Goal: Share content: Share content

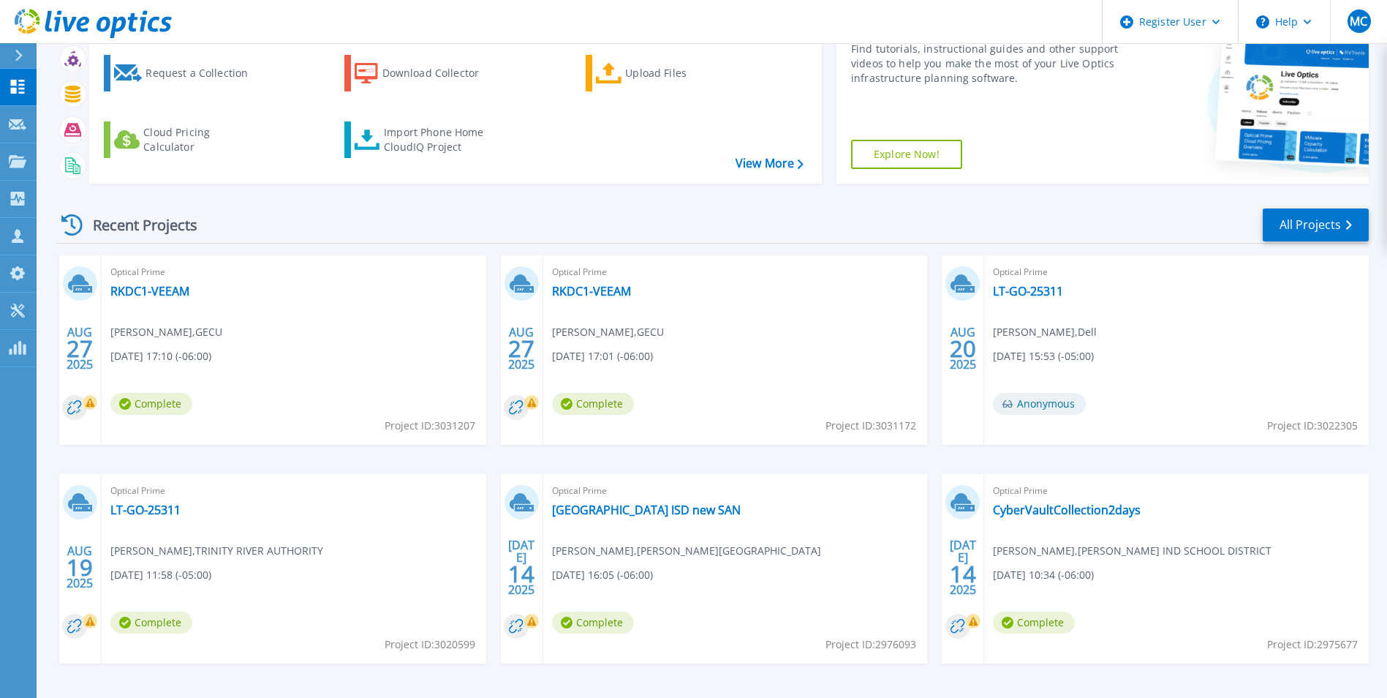
scroll to position [146, 0]
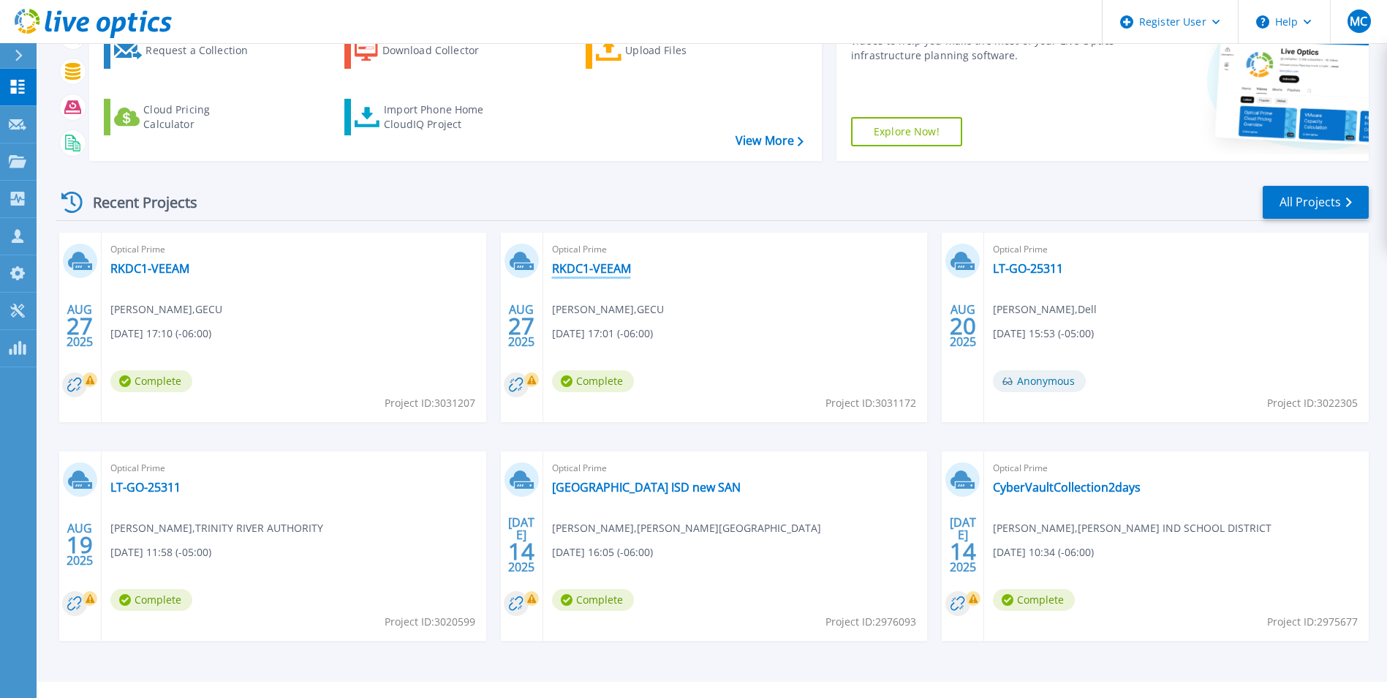
click at [597, 269] on link "RKDC1-VEEAM" at bounding box center [591, 268] width 79 height 15
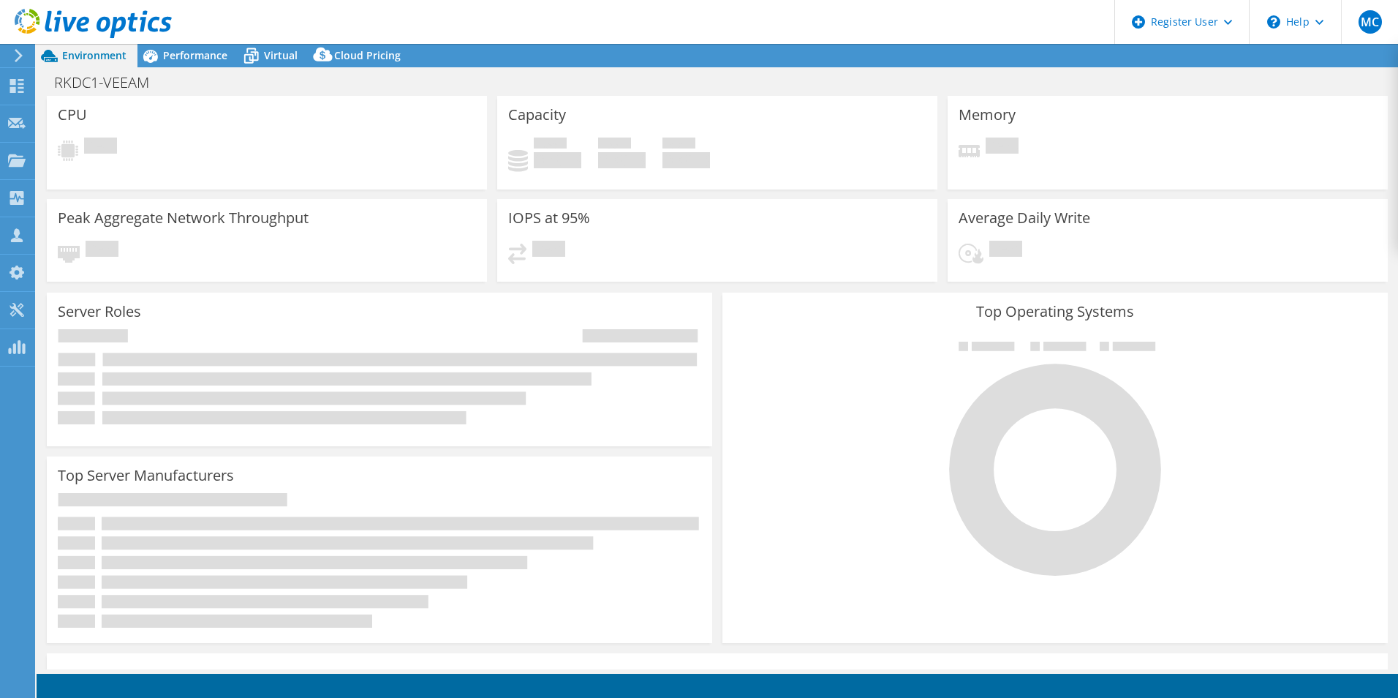
select select "USD"
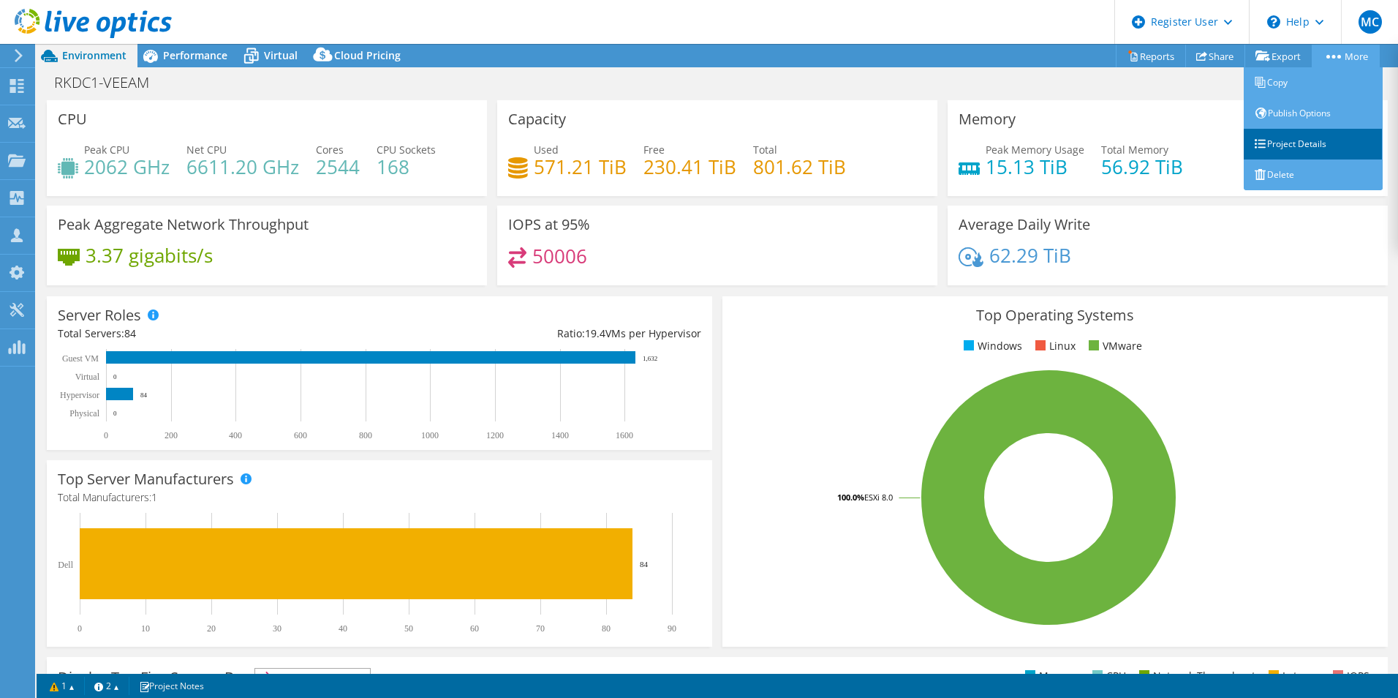
click at [1296, 143] on link "Project Details" at bounding box center [1313, 144] width 139 height 31
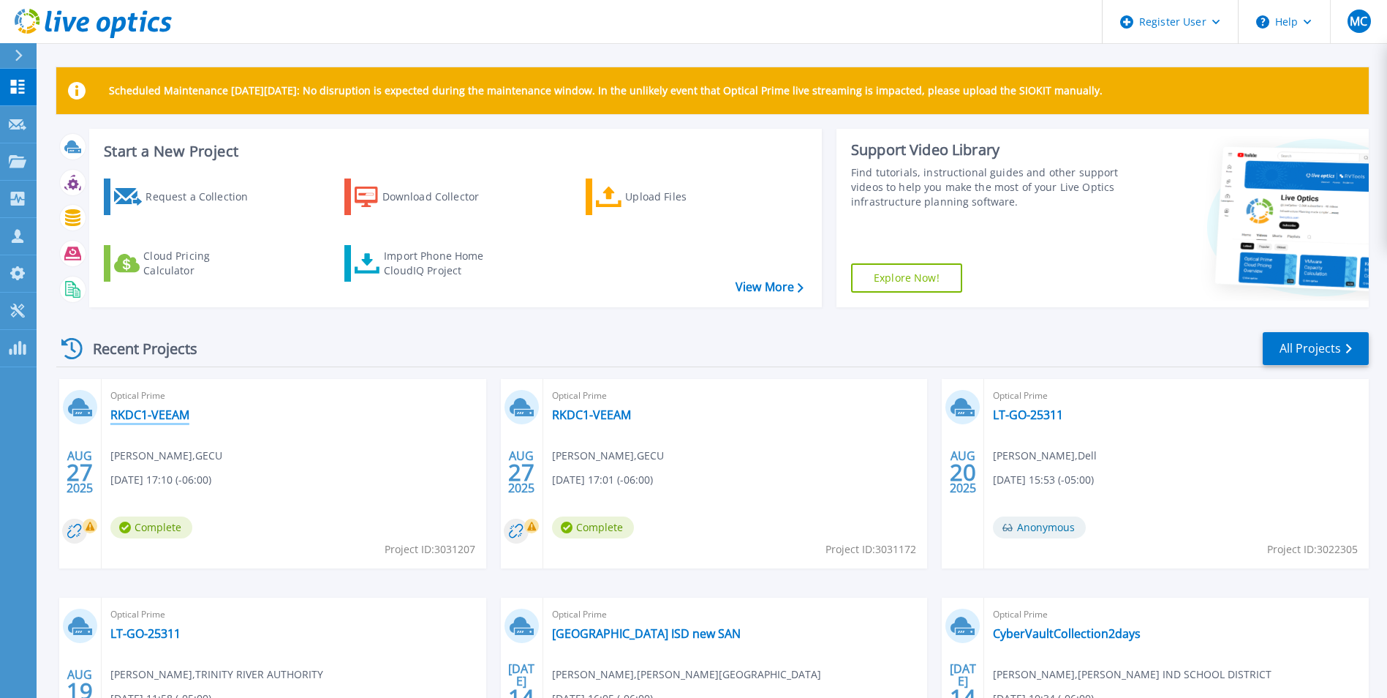
click at [175, 413] on link "RKDC1-VEEAM" at bounding box center [149, 414] width 79 height 15
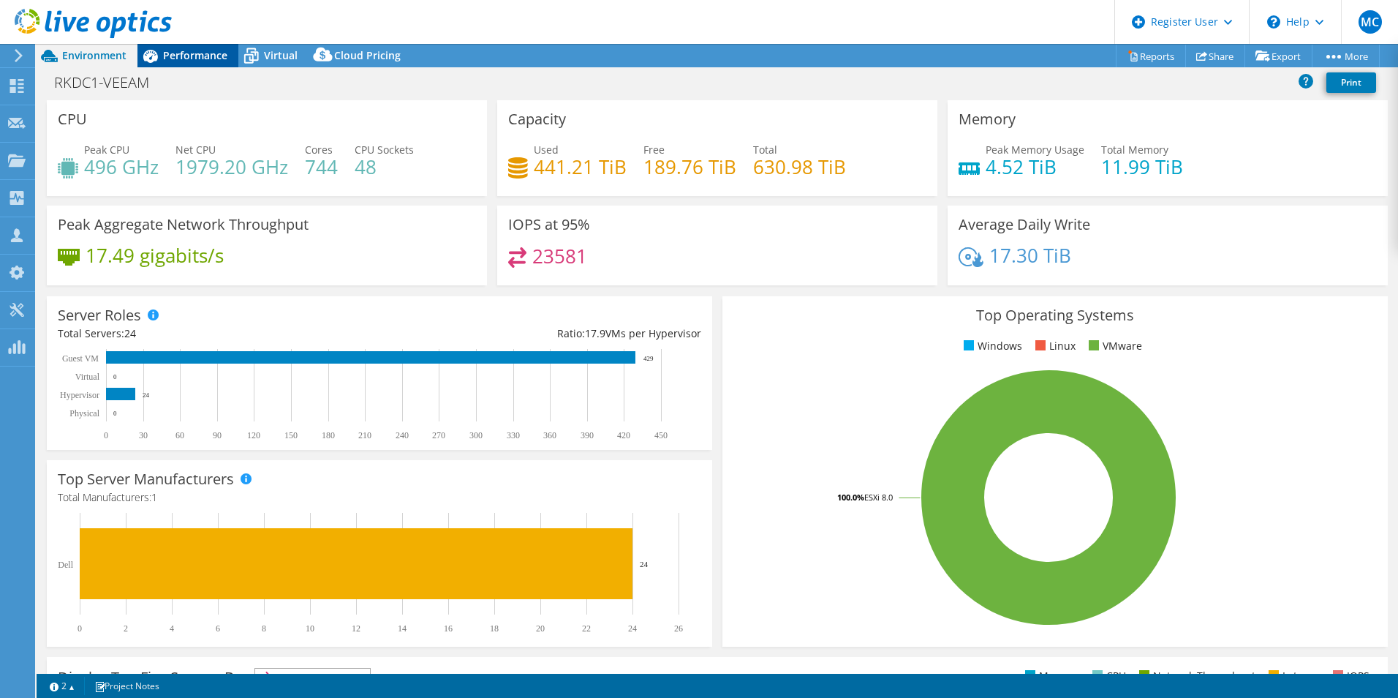
click at [198, 61] on span "Performance" at bounding box center [195, 55] width 64 height 14
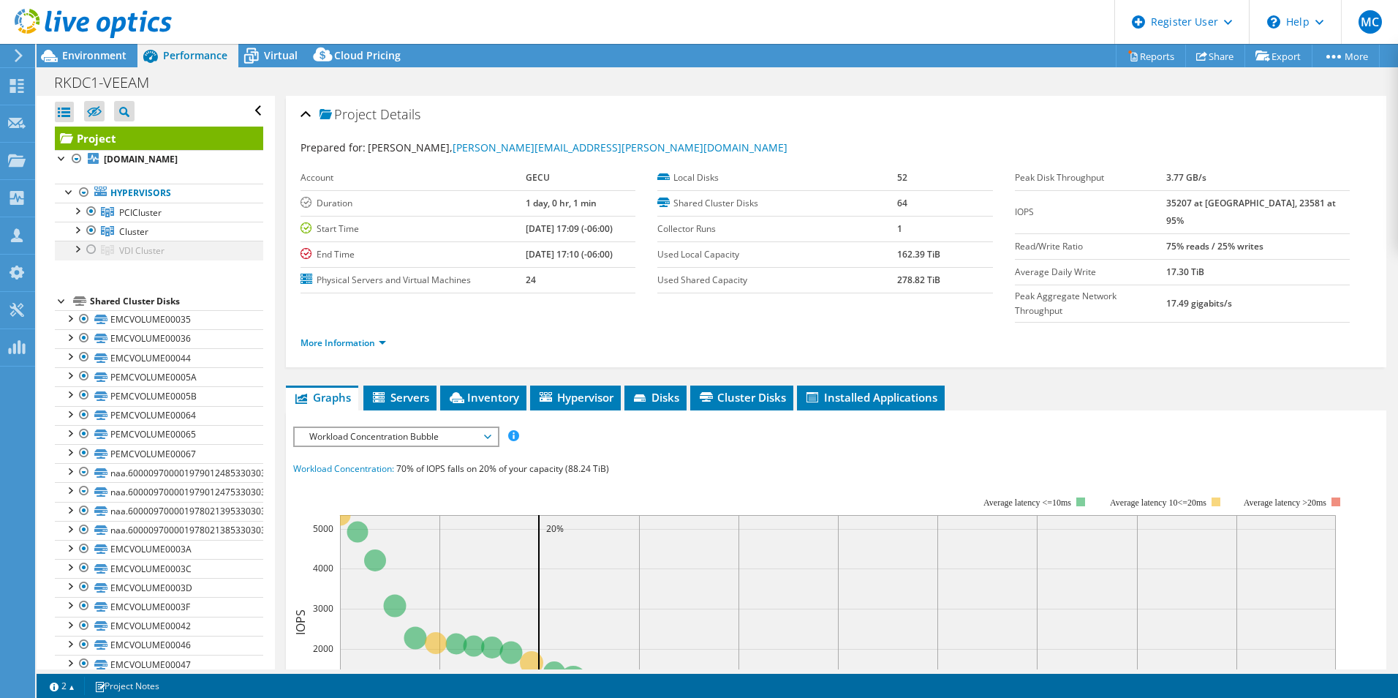
click at [78, 251] on div at bounding box center [76, 248] width 15 height 15
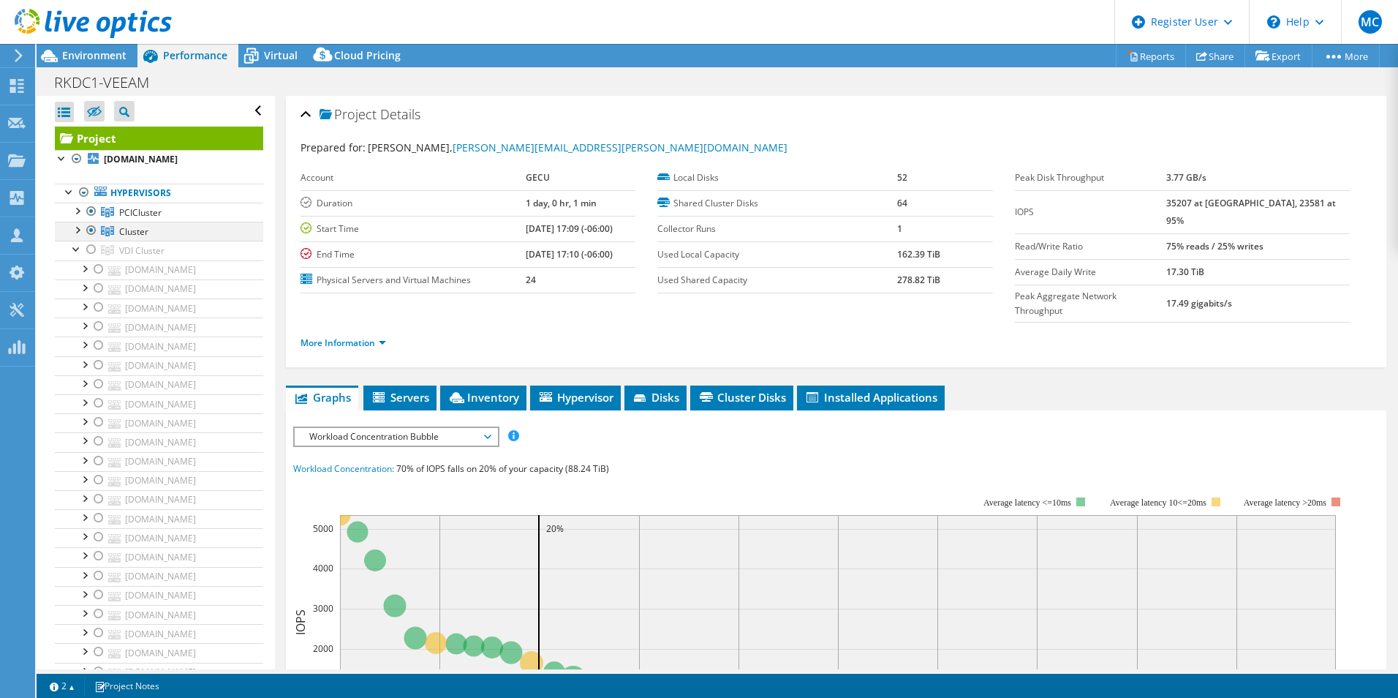
click at [81, 230] on div at bounding box center [76, 229] width 15 height 15
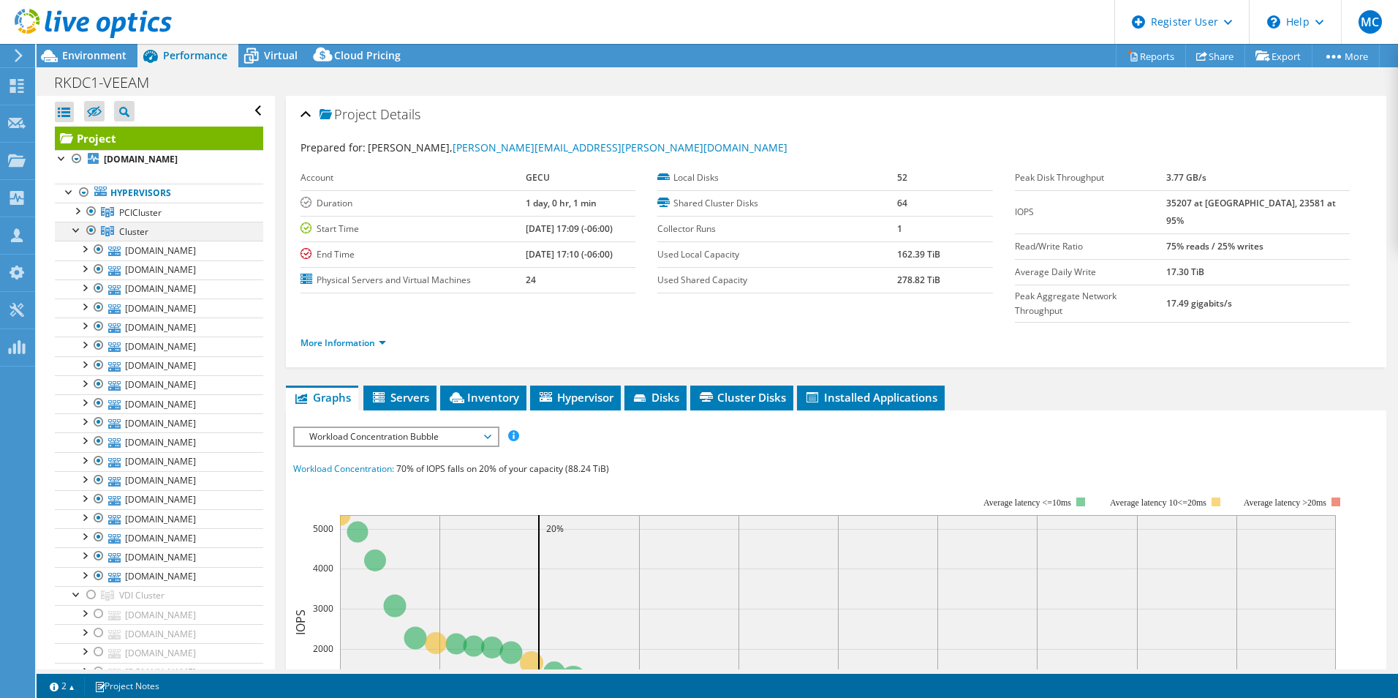
click at [80, 231] on div at bounding box center [76, 229] width 15 height 15
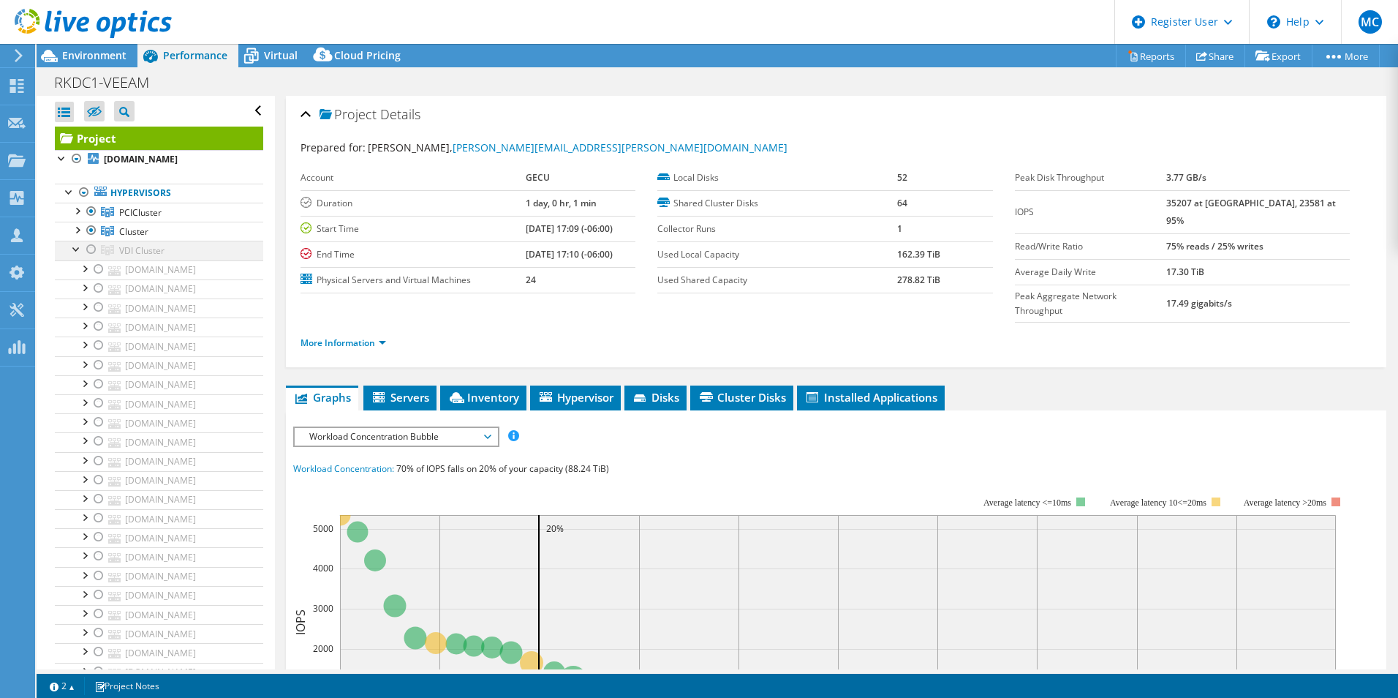
click at [79, 255] on div at bounding box center [76, 248] width 15 height 15
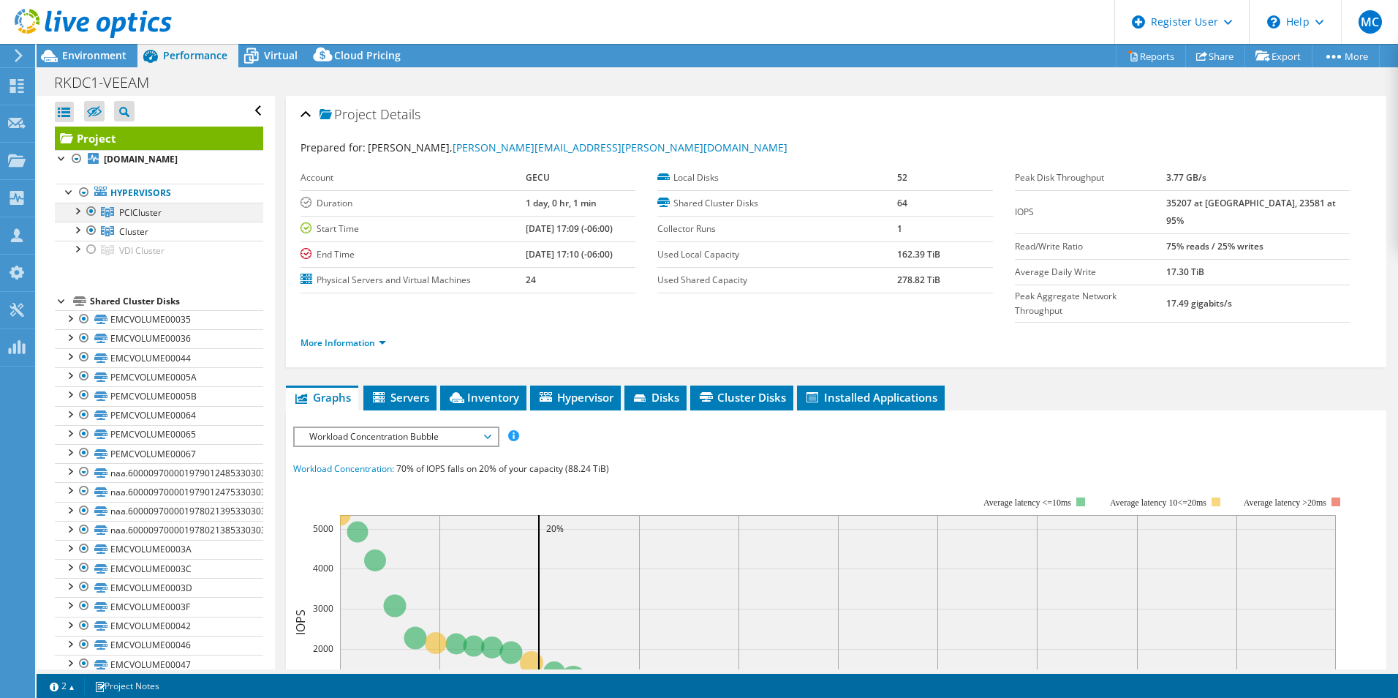
click at [80, 208] on div at bounding box center [76, 210] width 15 height 15
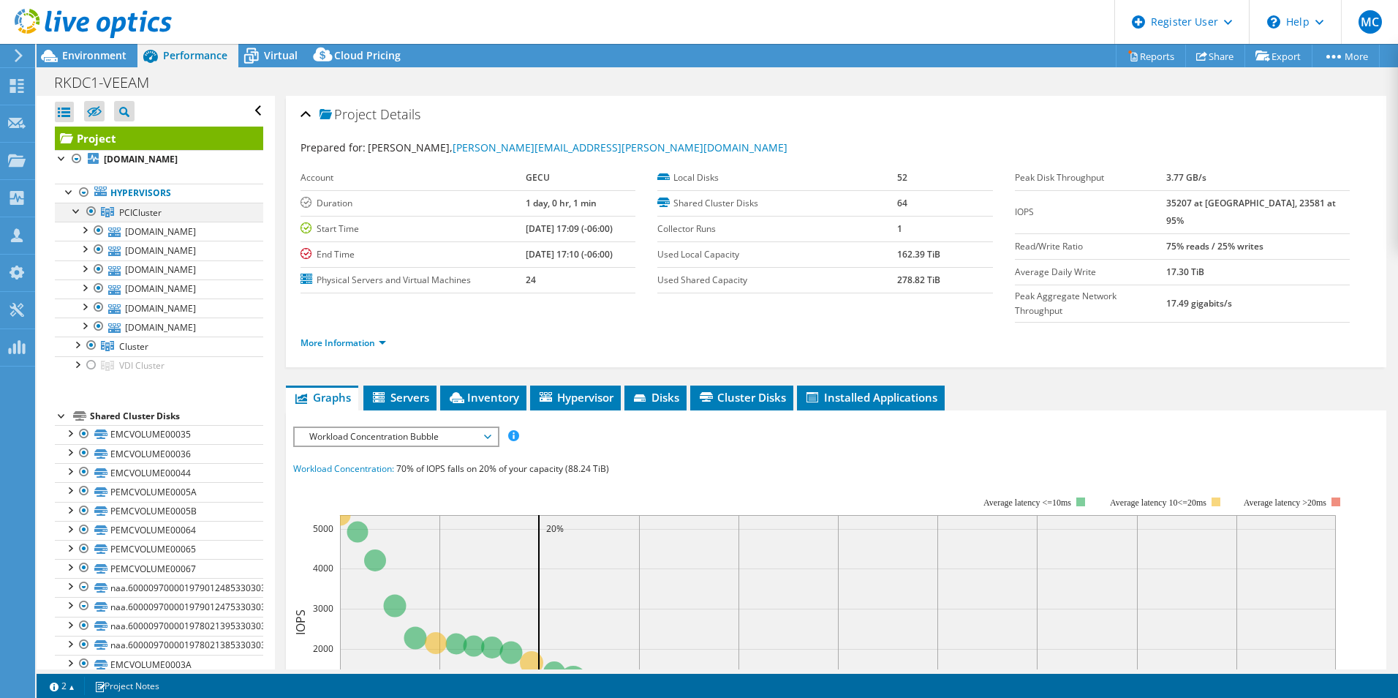
click at [80, 208] on div at bounding box center [76, 210] width 15 height 15
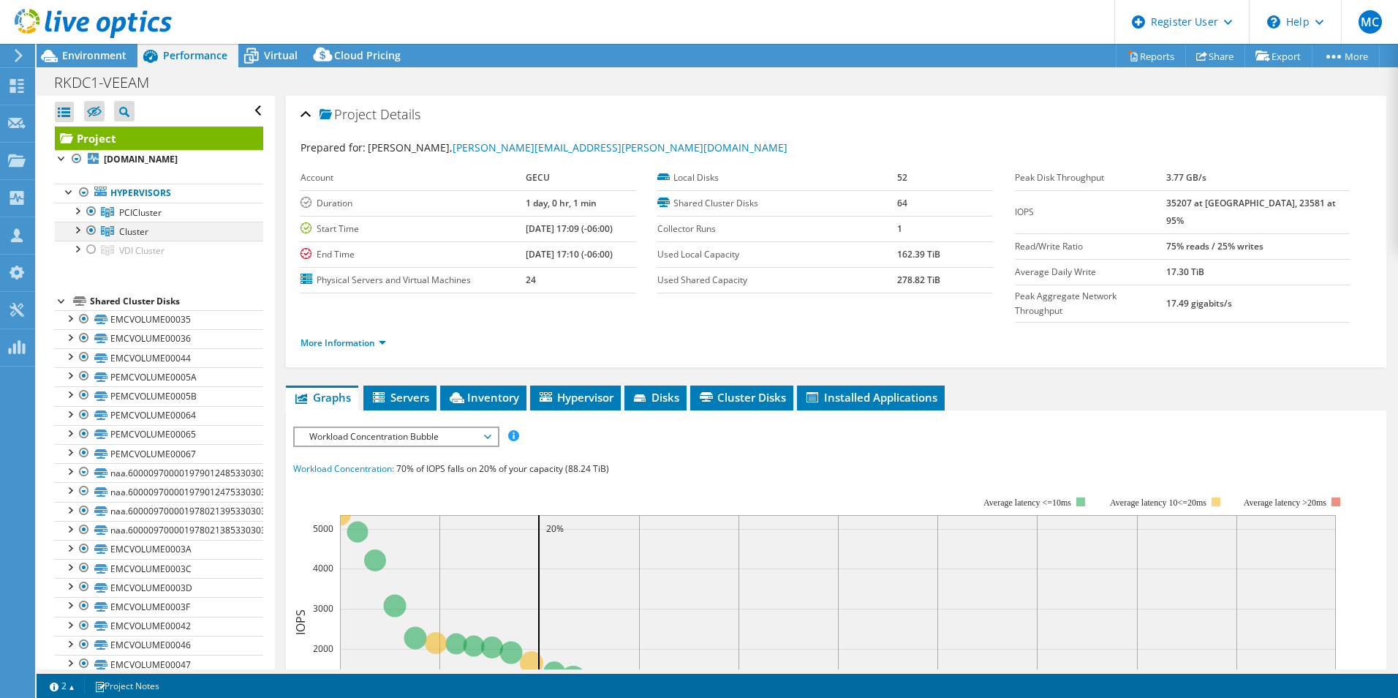
click at [75, 228] on div at bounding box center [76, 229] width 15 height 15
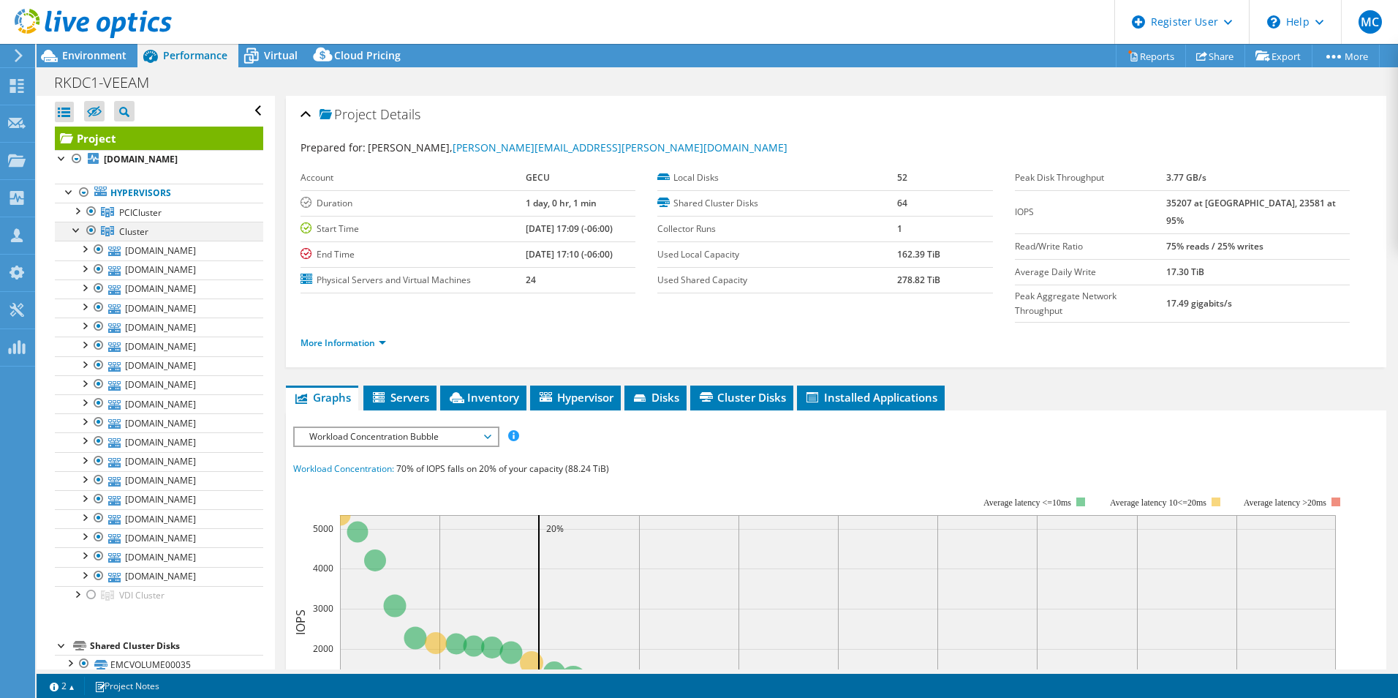
click at [75, 228] on div at bounding box center [76, 229] width 15 height 15
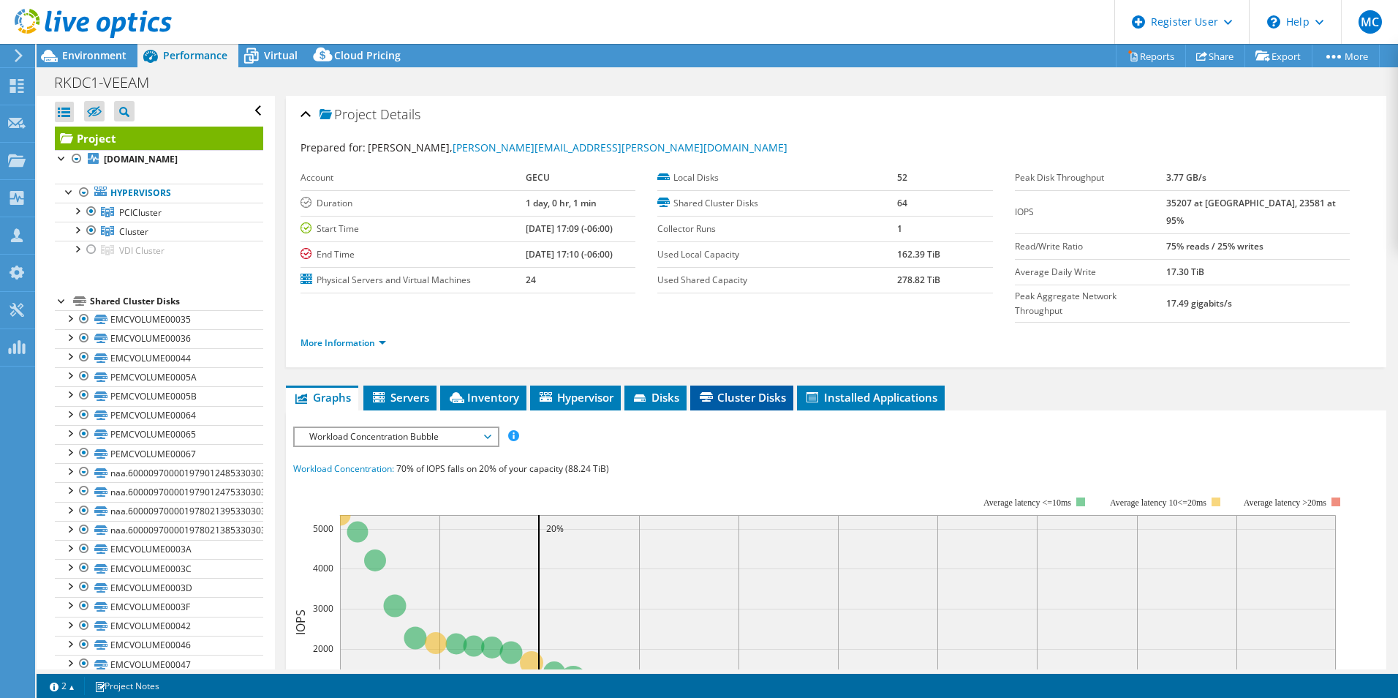
click at [745, 390] on span "Cluster Disks" at bounding box center [742, 397] width 88 height 15
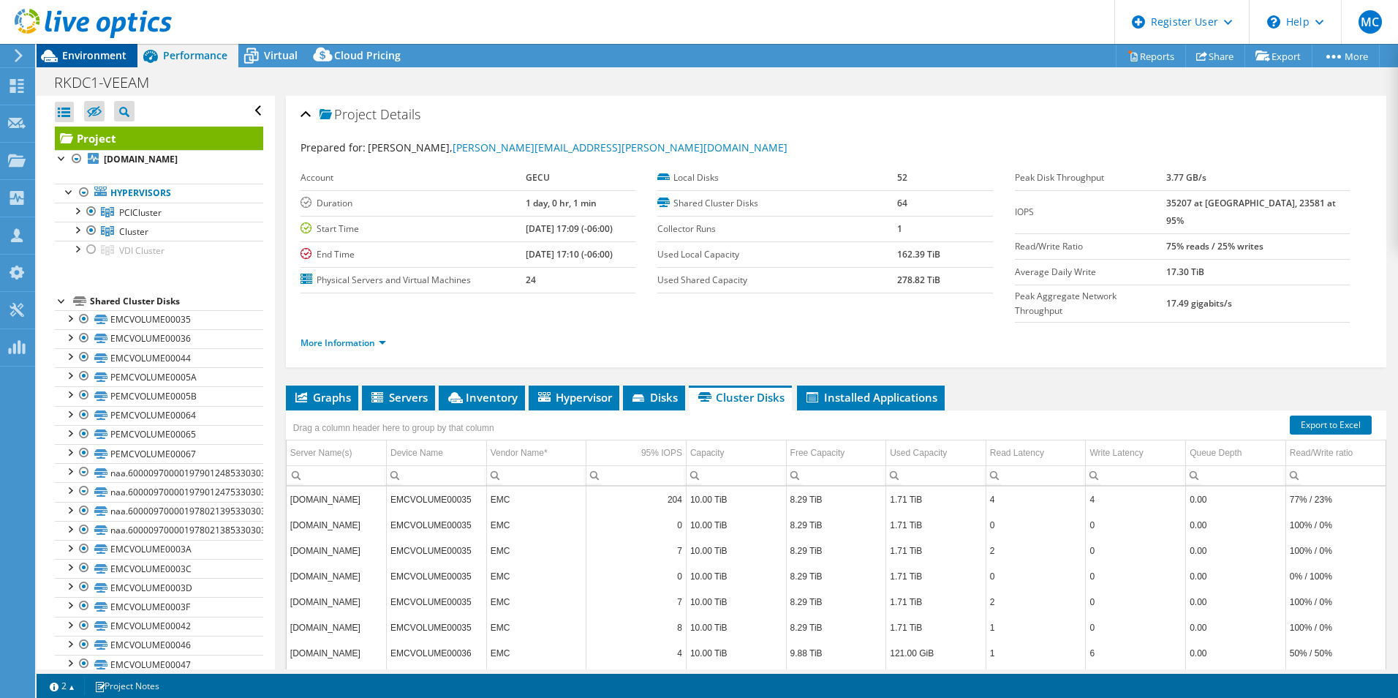
click at [94, 59] on span "Environment" at bounding box center [94, 55] width 64 height 14
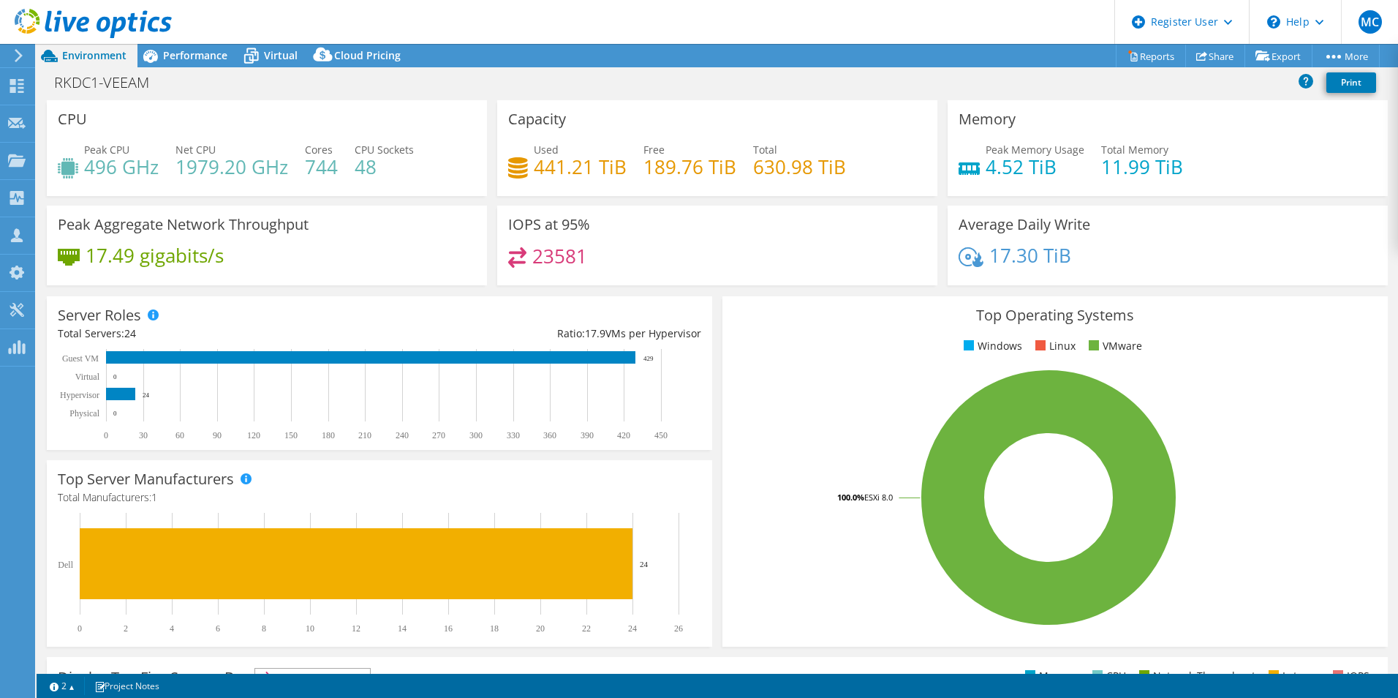
click at [1238, 295] on div "Top Operating Systems Windows Linux VMware 100.0% ESXi 8.0" at bounding box center [1055, 471] width 676 height 361
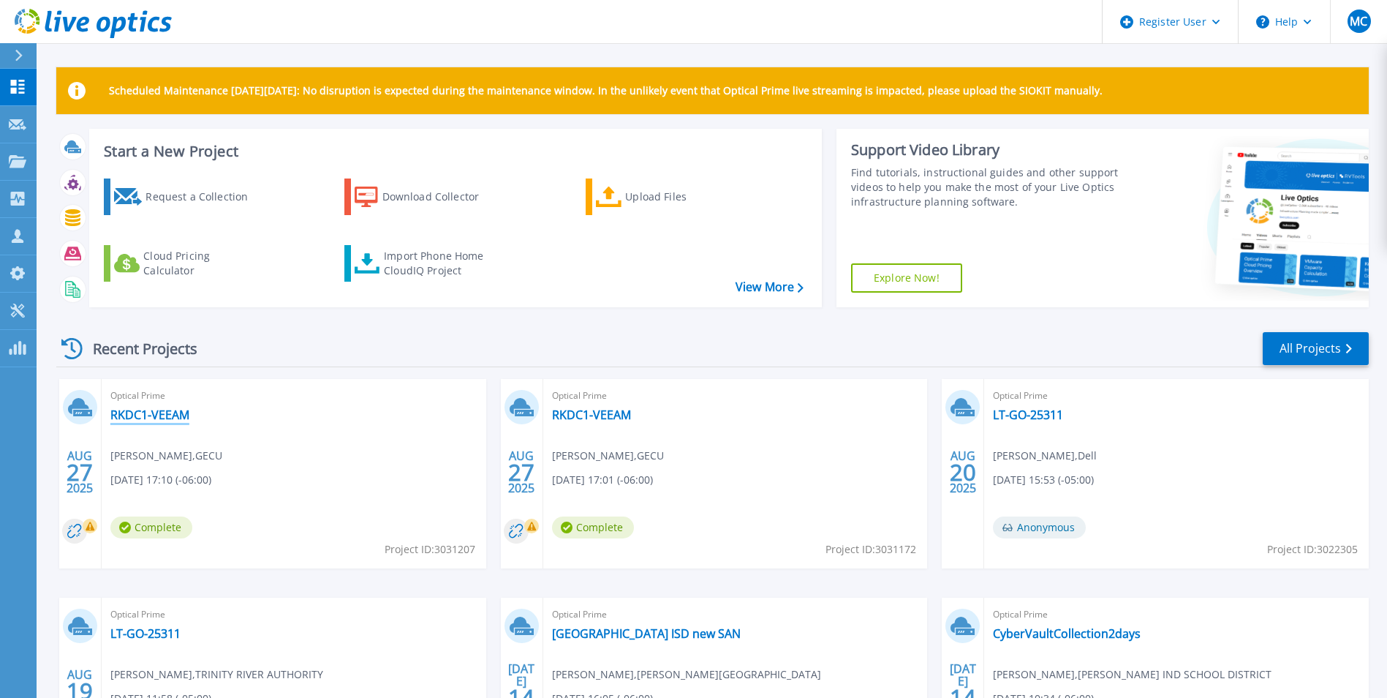
click at [150, 413] on link "RKDC1-VEEAM" at bounding box center [149, 414] width 79 height 15
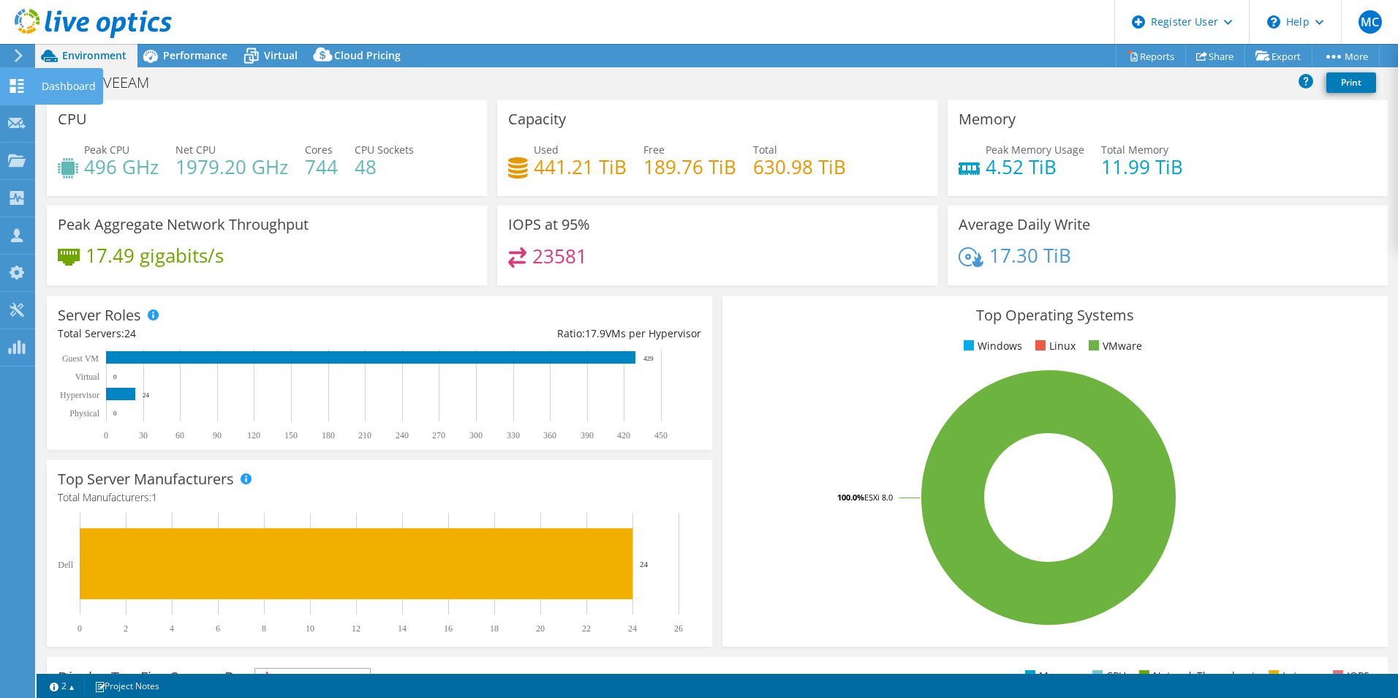
click at [72, 86] on div "Dashboard" at bounding box center [68, 86] width 69 height 37
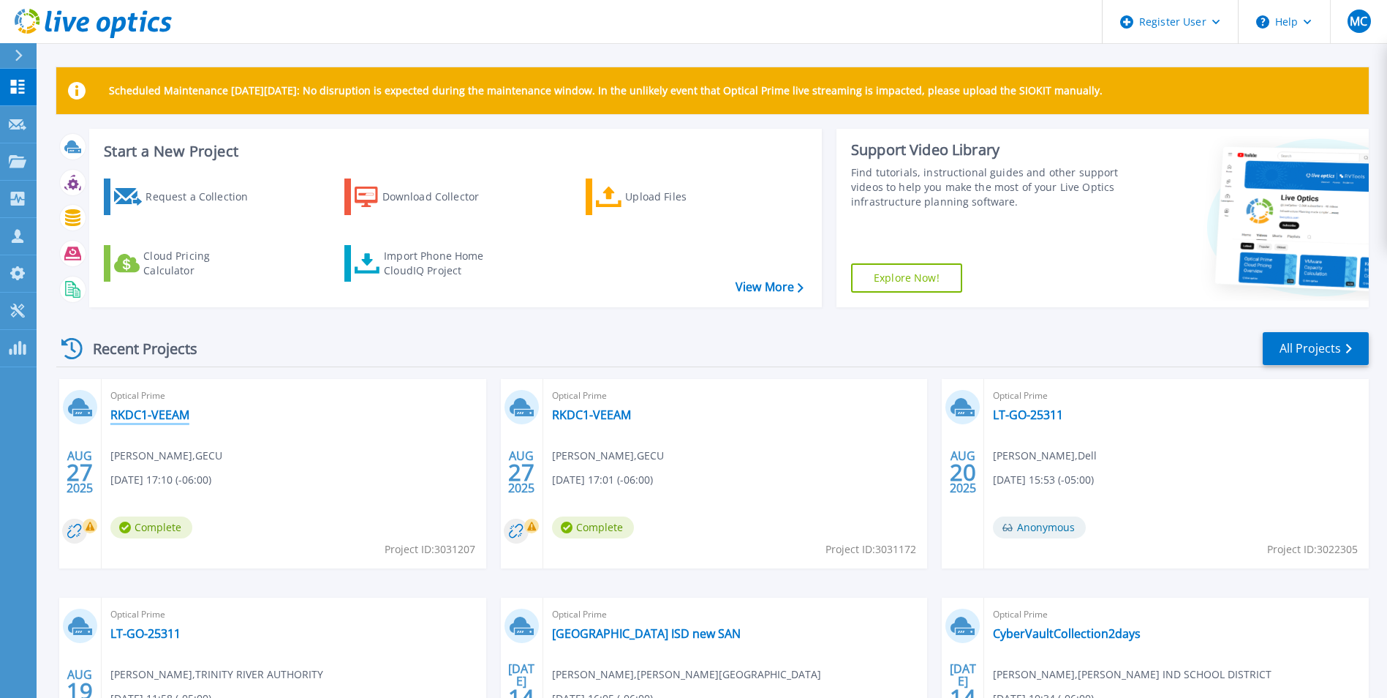
click at [168, 410] on link "RKDC1-VEEAM" at bounding box center [149, 414] width 79 height 15
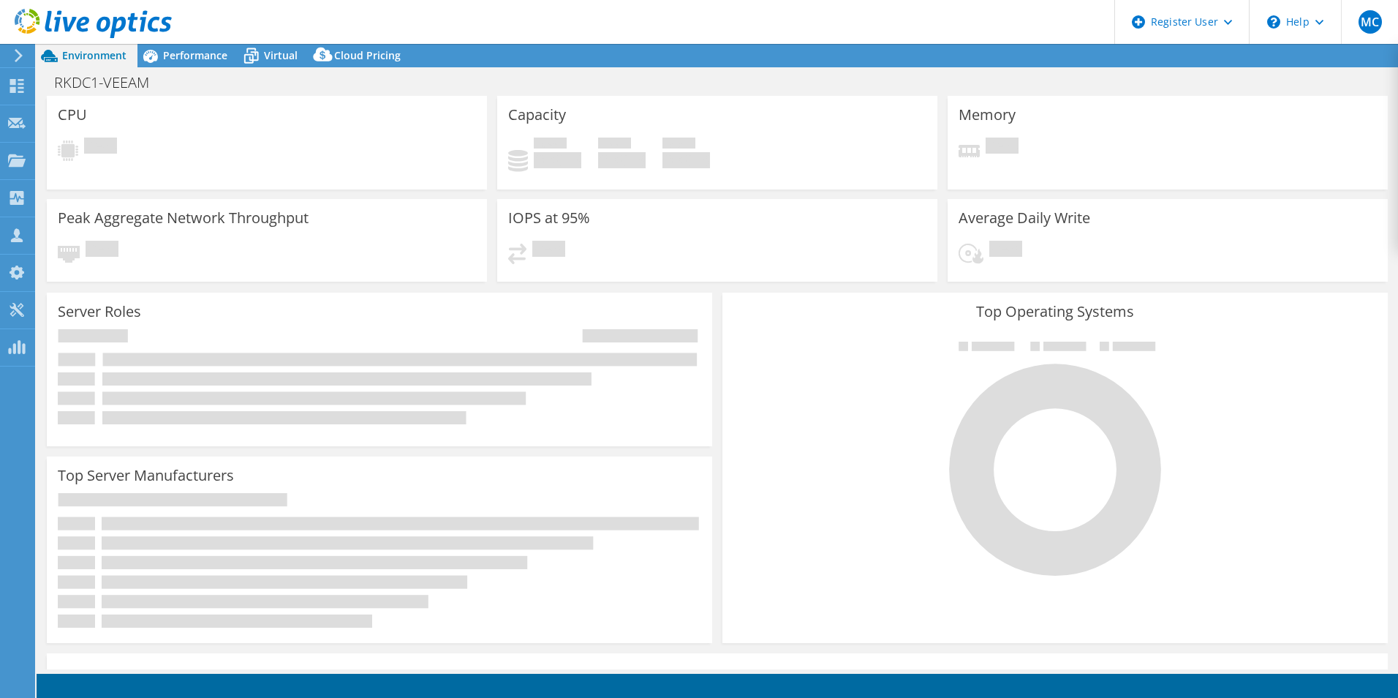
select select "USD"
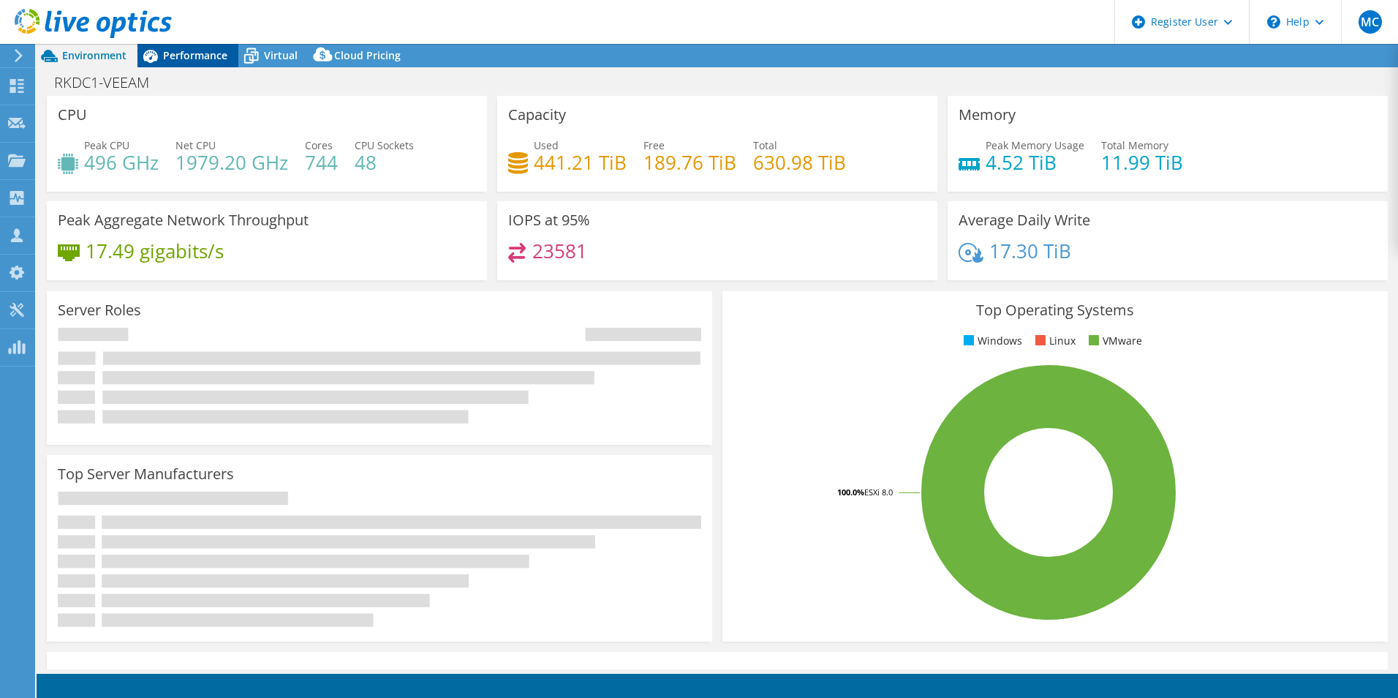
click at [159, 59] on icon at bounding box center [151, 56] width 26 height 26
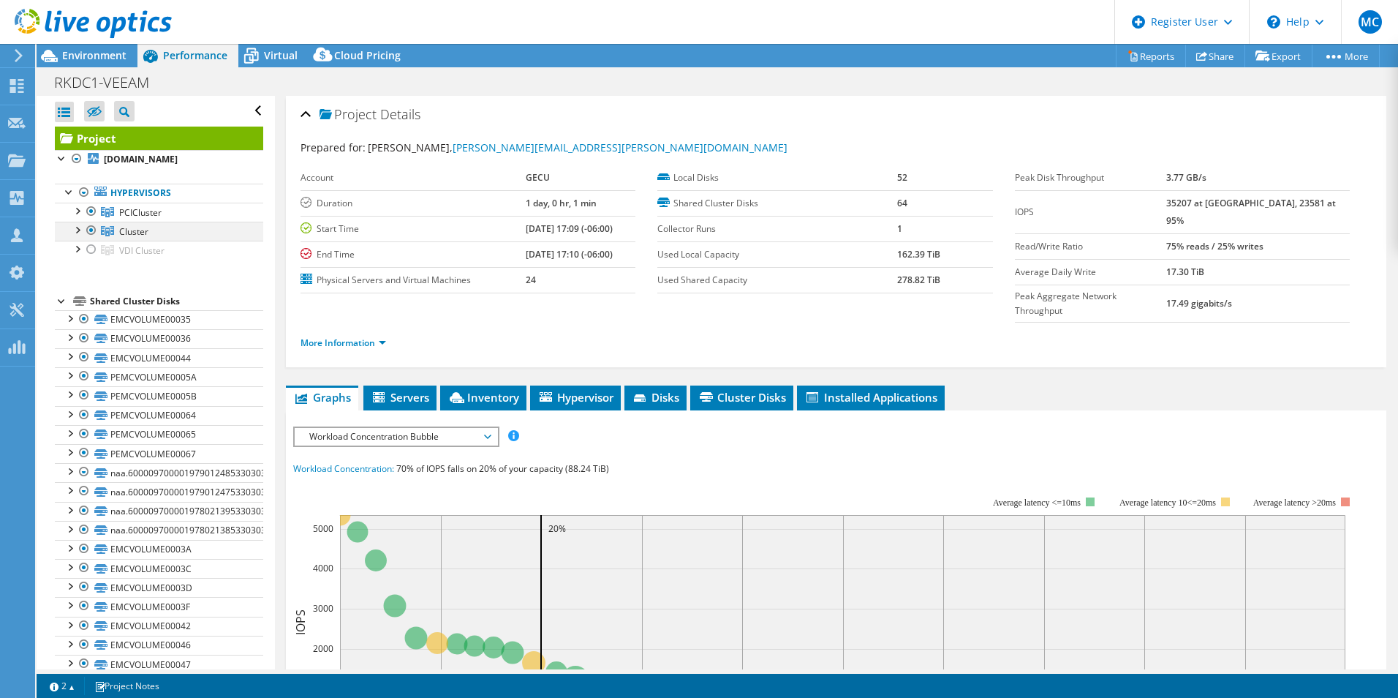
click at [75, 230] on div at bounding box center [76, 229] width 15 height 15
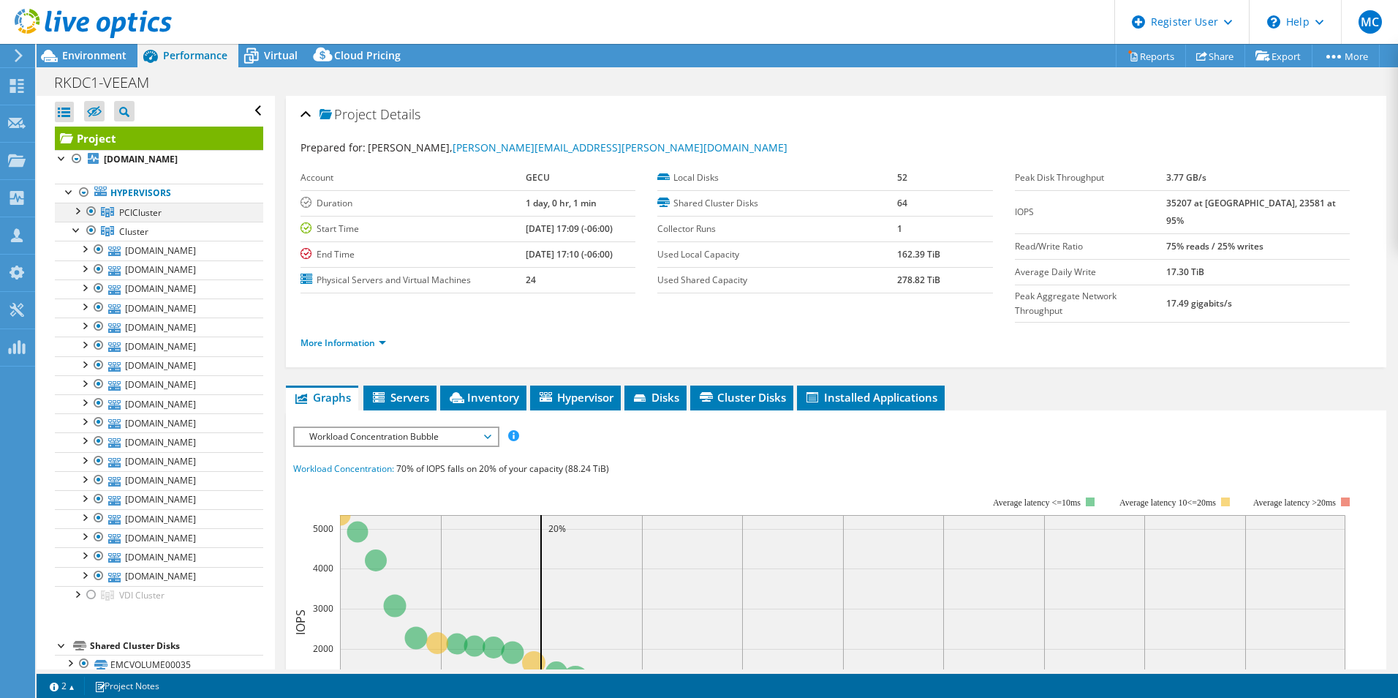
click at [74, 212] on div at bounding box center [76, 210] width 15 height 15
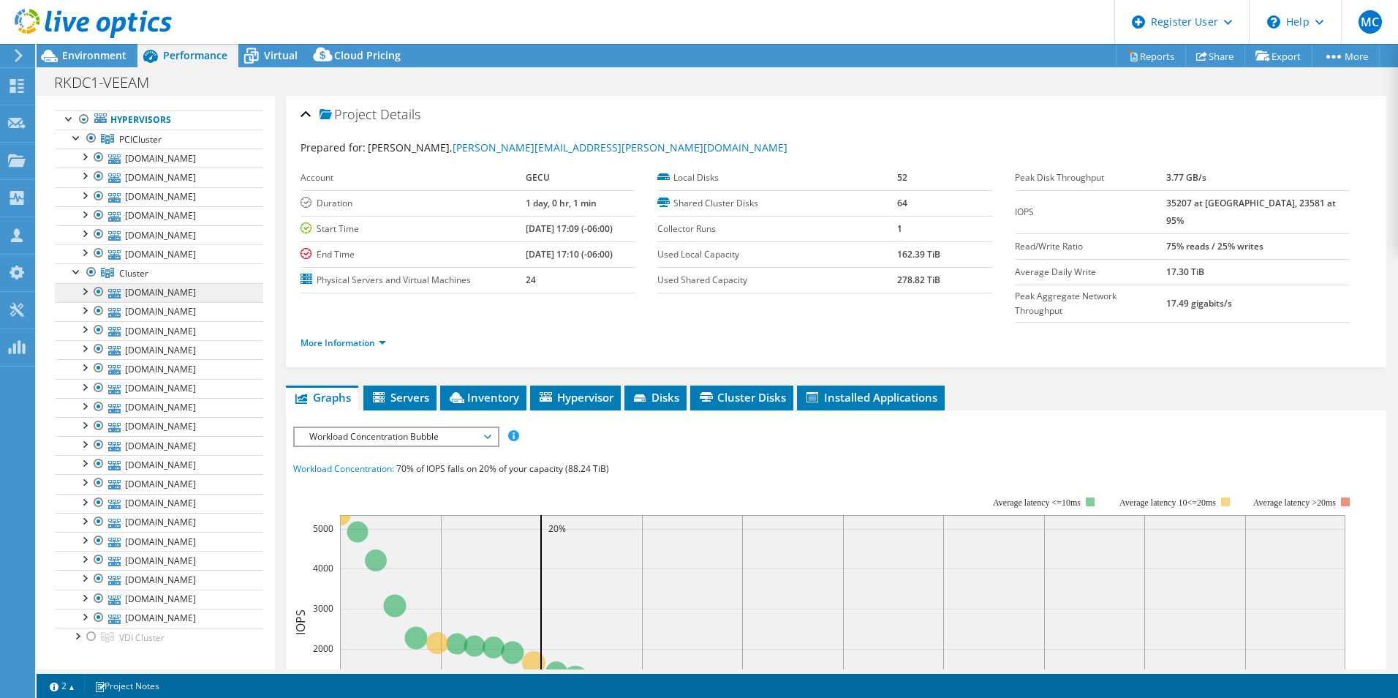
scroll to position [146, 0]
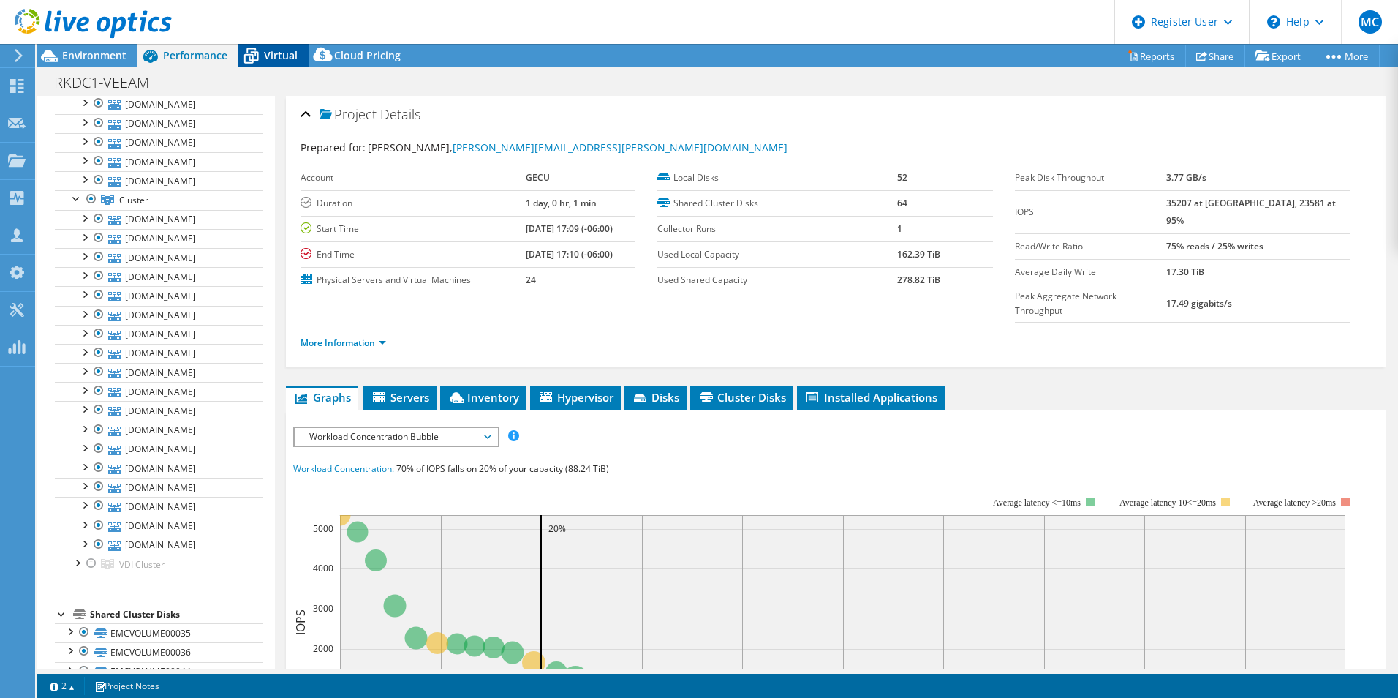
click at [268, 52] on span "Virtual" at bounding box center [281, 55] width 34 height 14
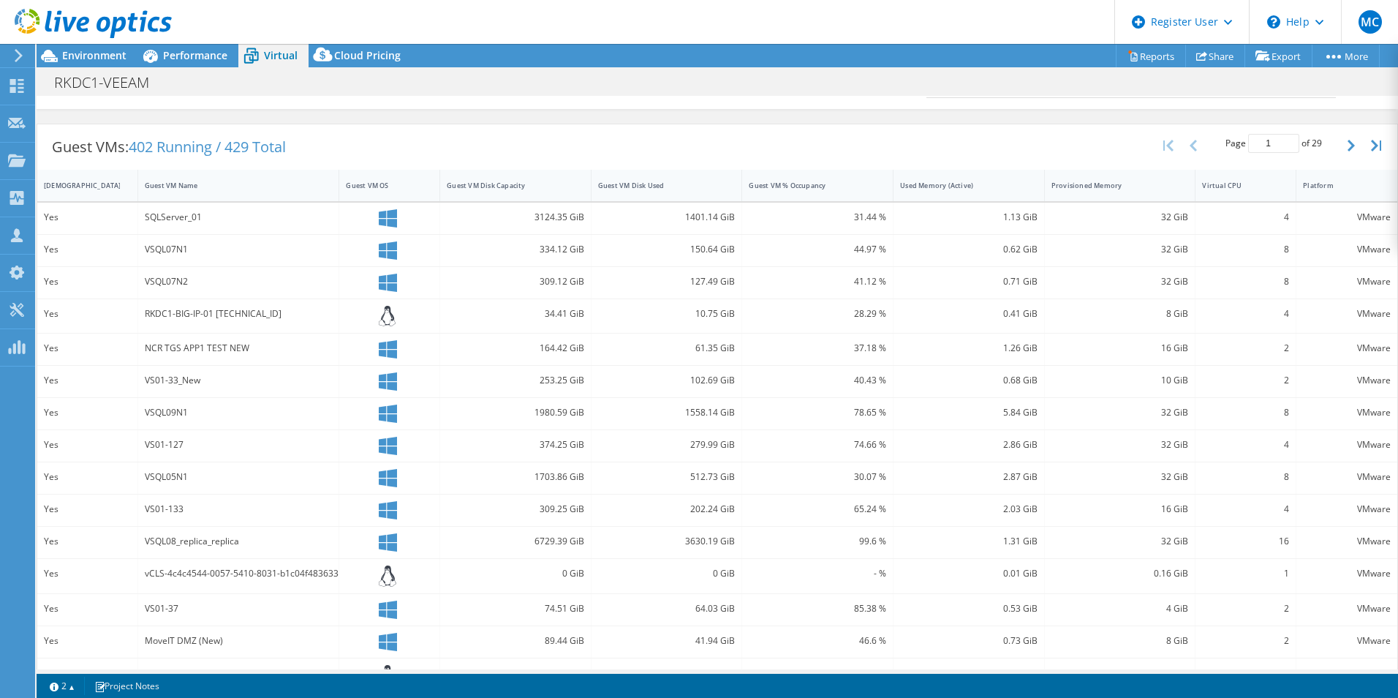
scroll to position [290, 0]
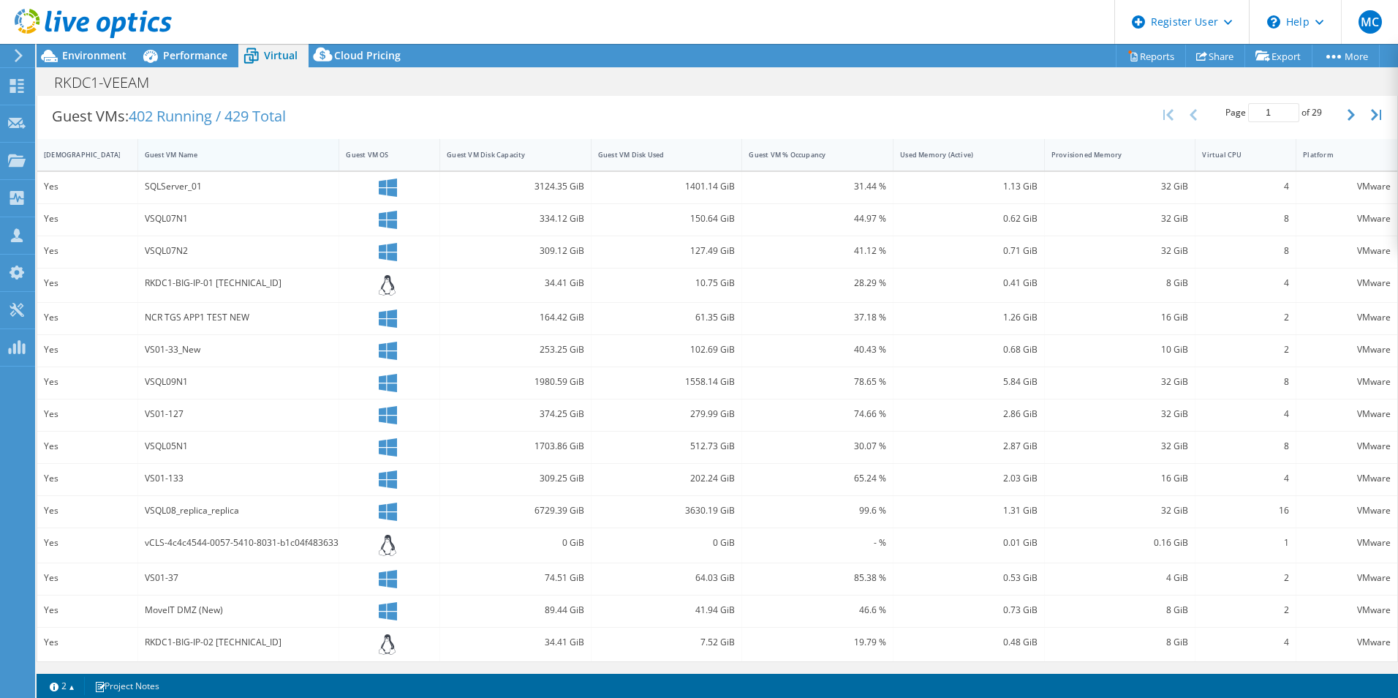
click at [230, 160] on div "Guest VM Name" at bounding box center [230, 154] width 184 height 23
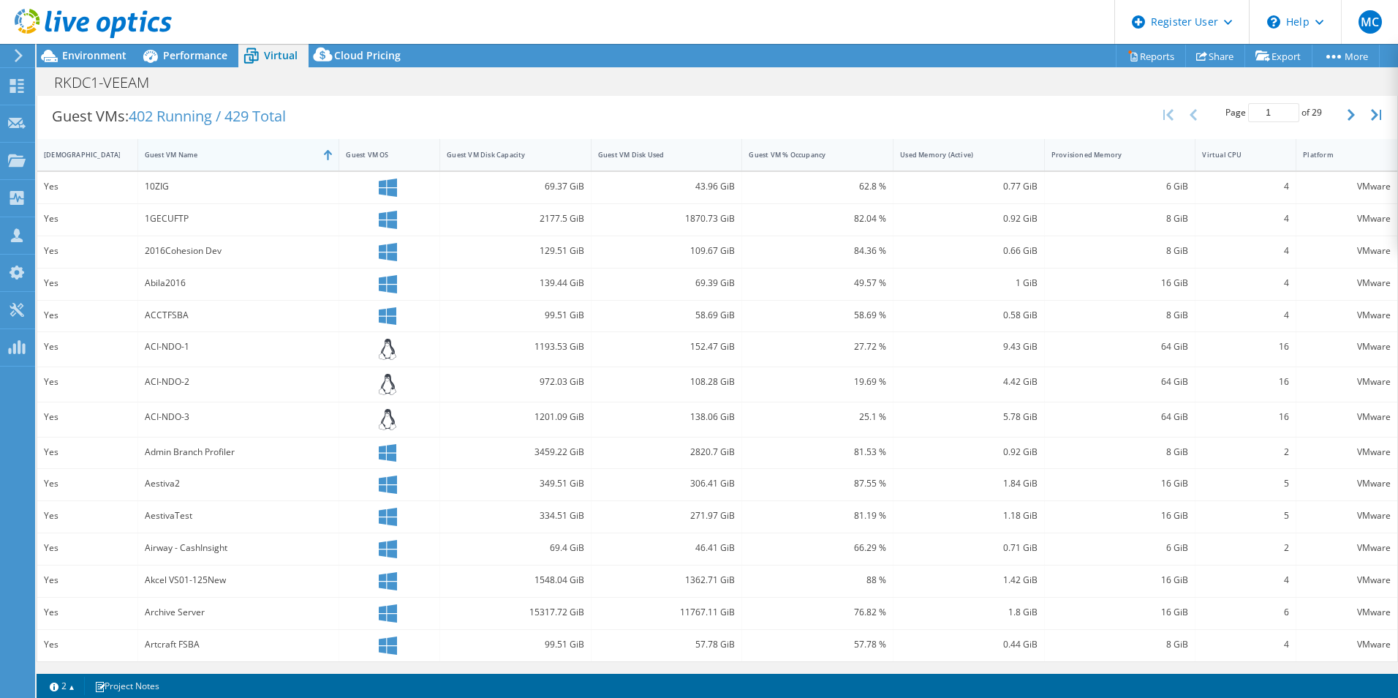
click at [230, 160] on div "Guest VM Name" at bounding box center [230, 154] width 184 height 23
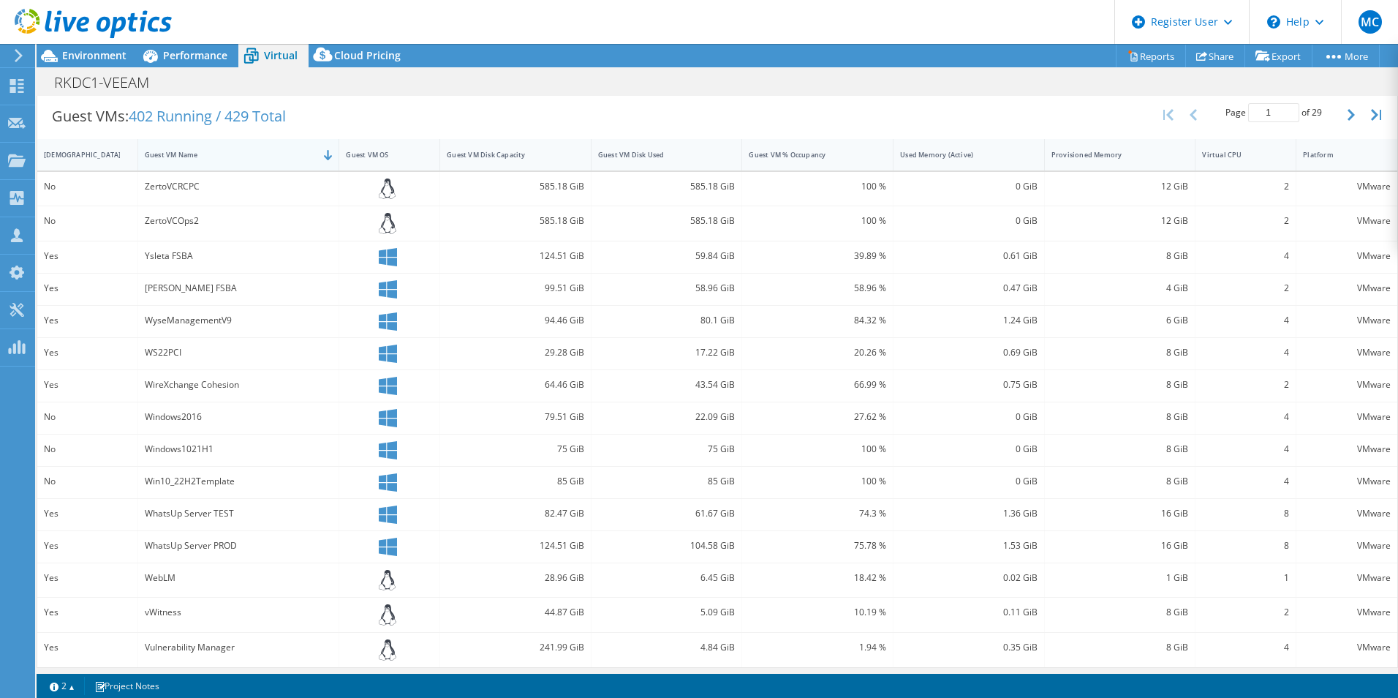
click at [230, 160] on div "Guest VM Name" at bounding box center [230, 154] width 184 height 23
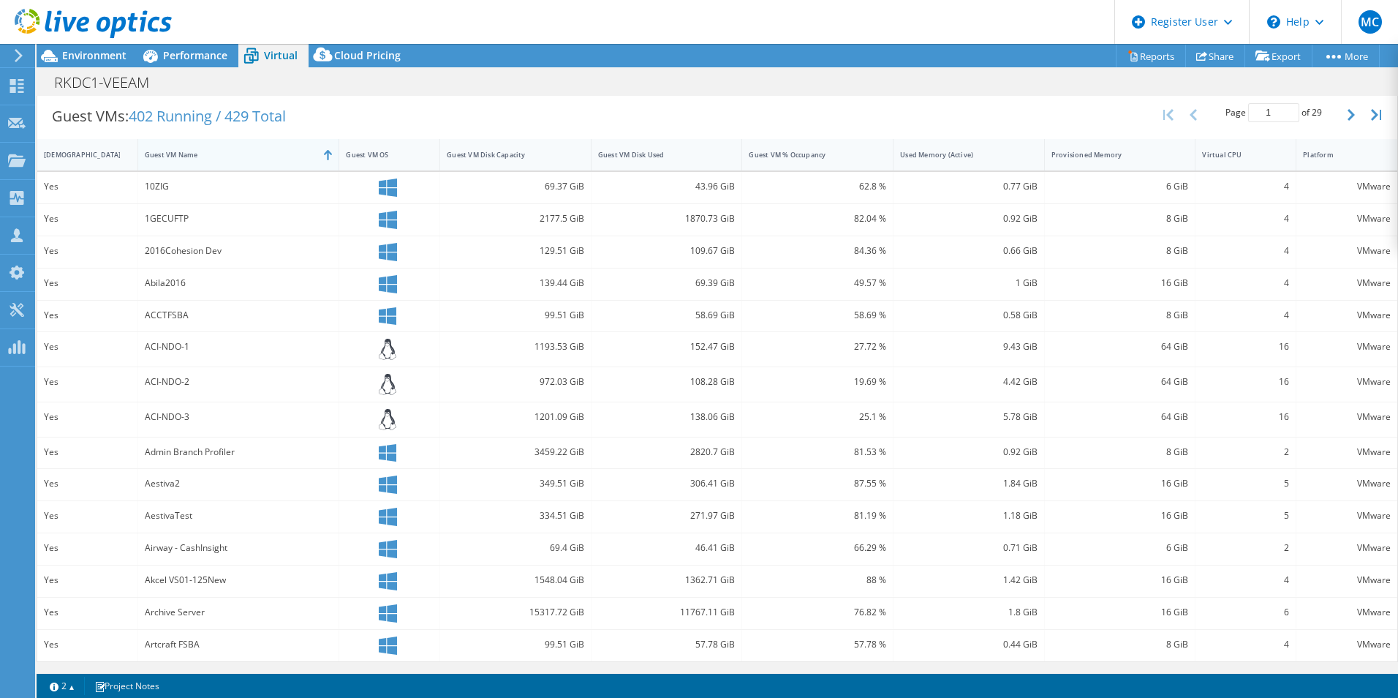
click at [228, 155] on div "Guest VM Name" at bounding box center [230, 155] width 170 height 10
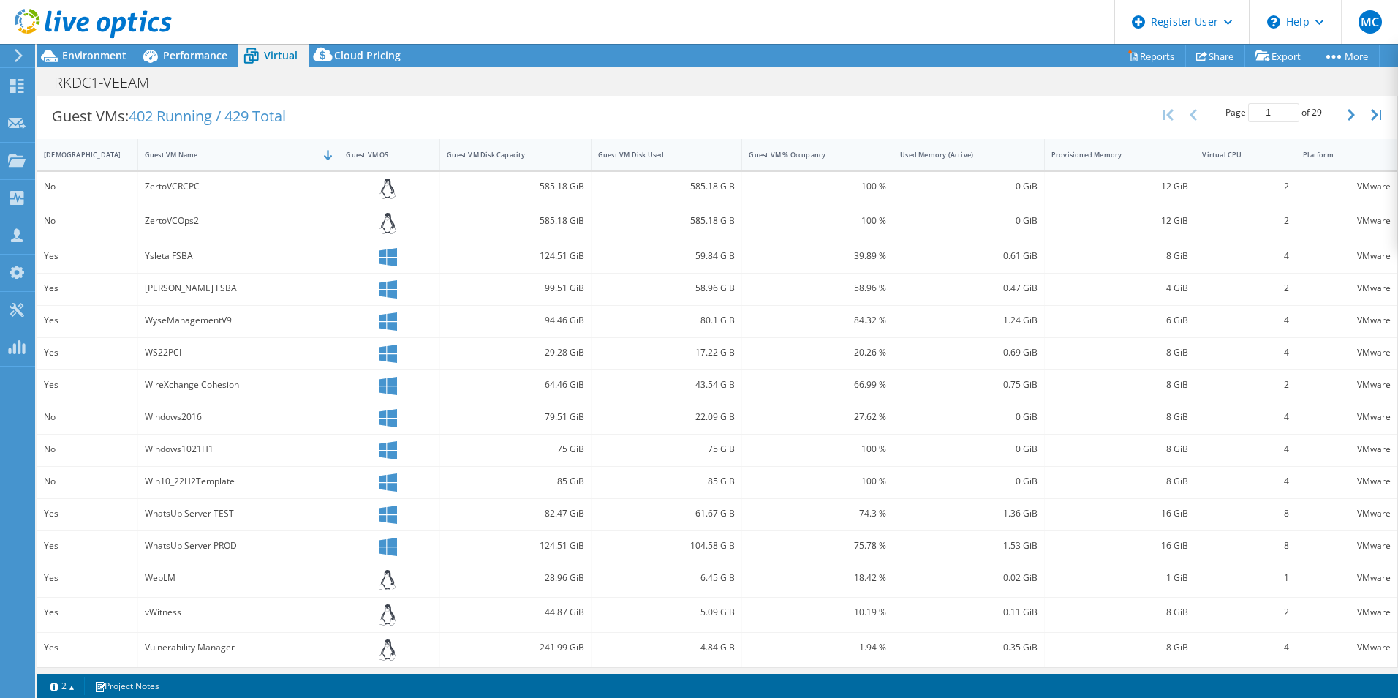
scroll to position [296, 0]
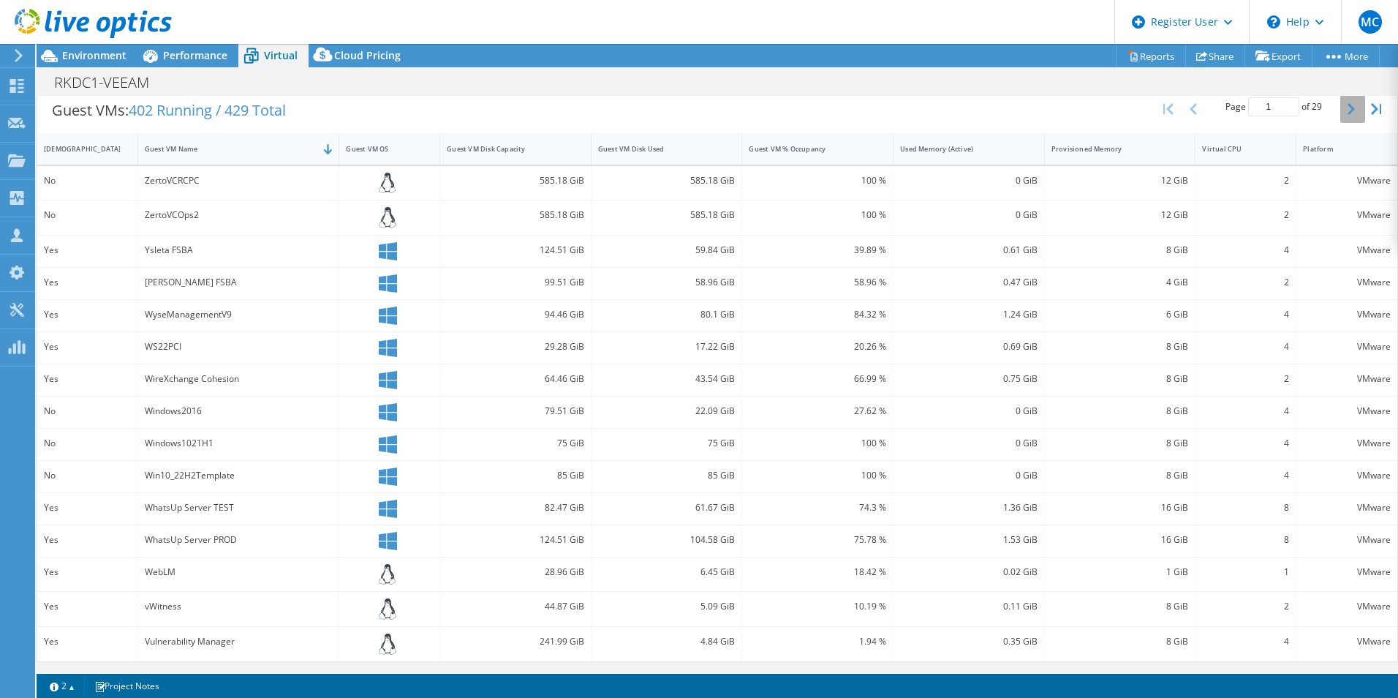
click at [1343, 116] on button "button" at bounding box center [1353, 109] width 25 height 28
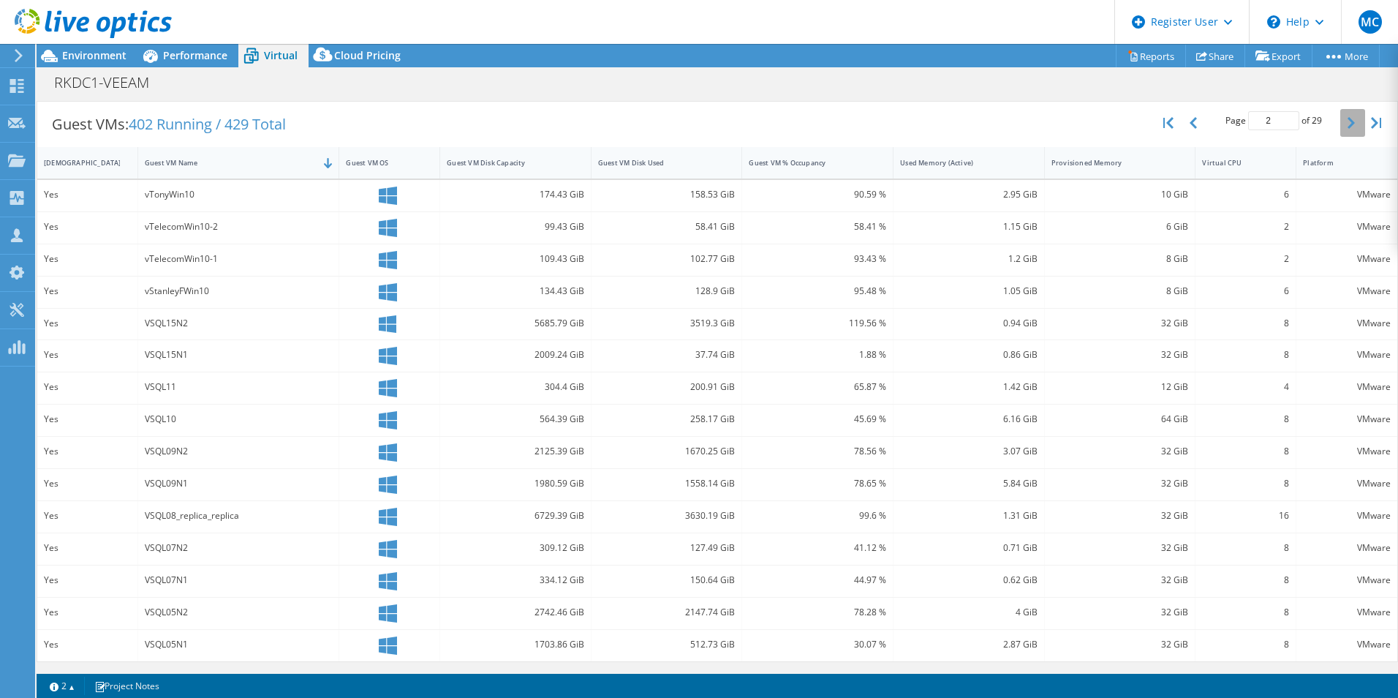
click at [1343, 115] on button "button" at bounding box center [1353, 123] width 25 height 28
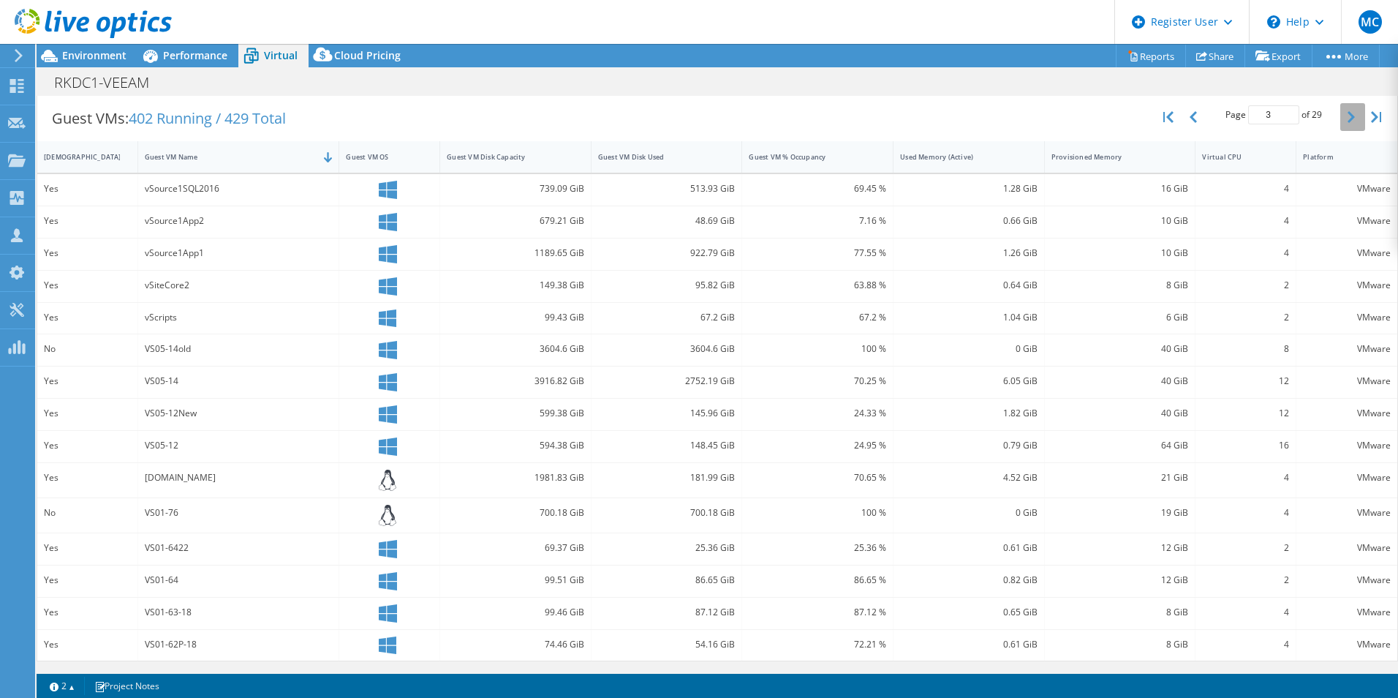
click at [1348, 115] on icon "button" at bounding box center [1351, 117] width 7 height 12
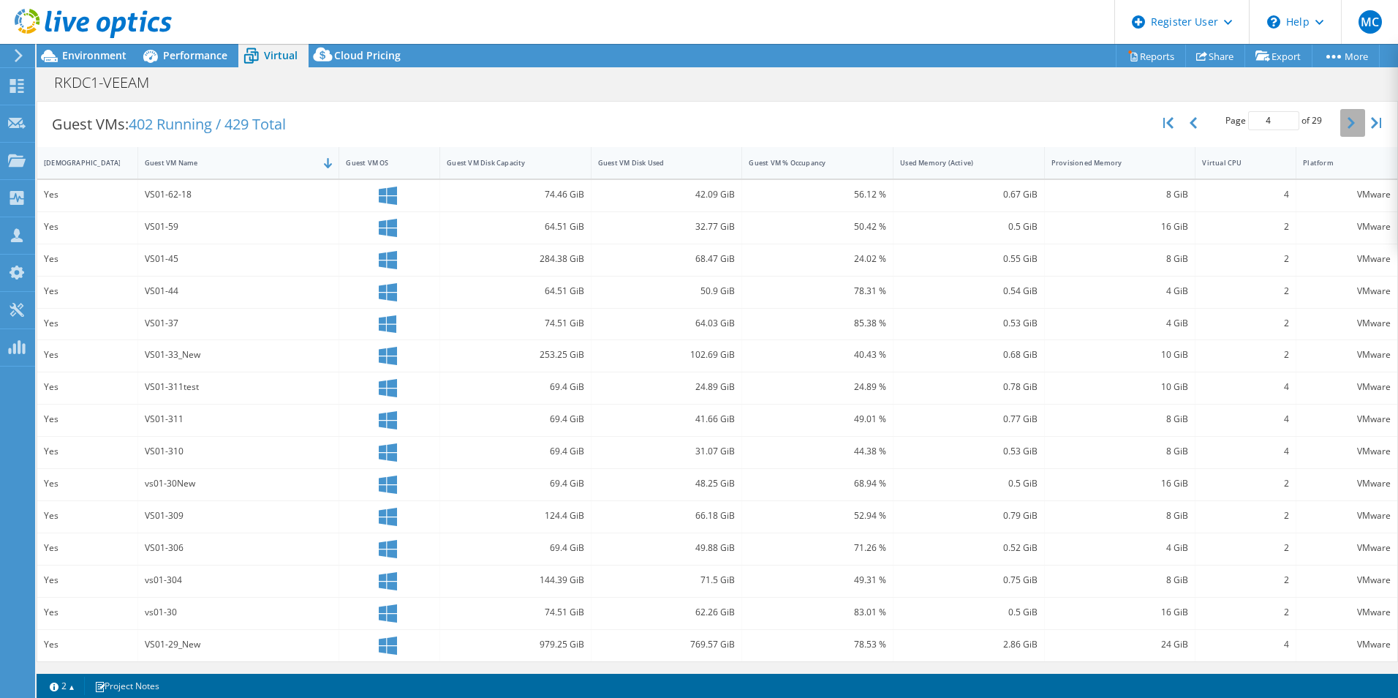
scroll to position [282, 0]
click at [1343, 115] on button "button" at bounding box center [1353, 123] width 25 height 28
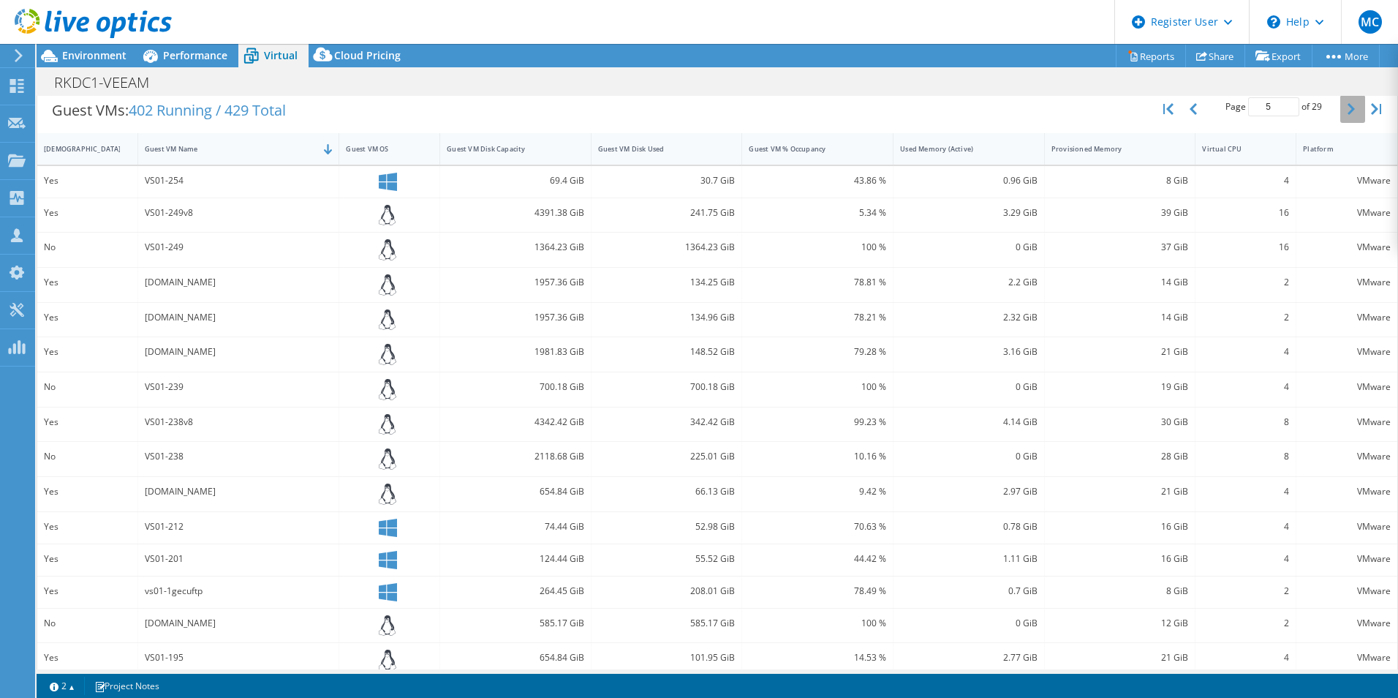
click at [1343, 115] on button "button" at bounding box center [1353, 109] width 25 height 28
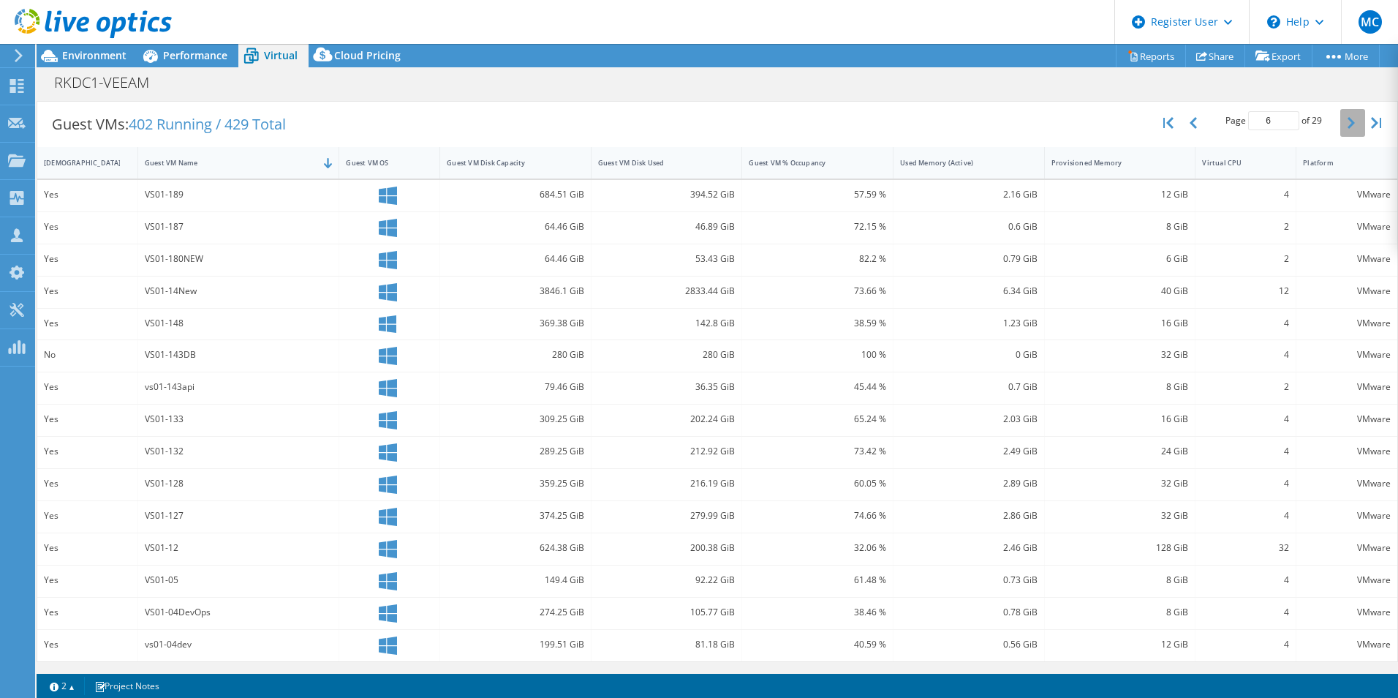
click at [1343, 115] on button "button" at bounding box center [1353, 123] width 25 height 28
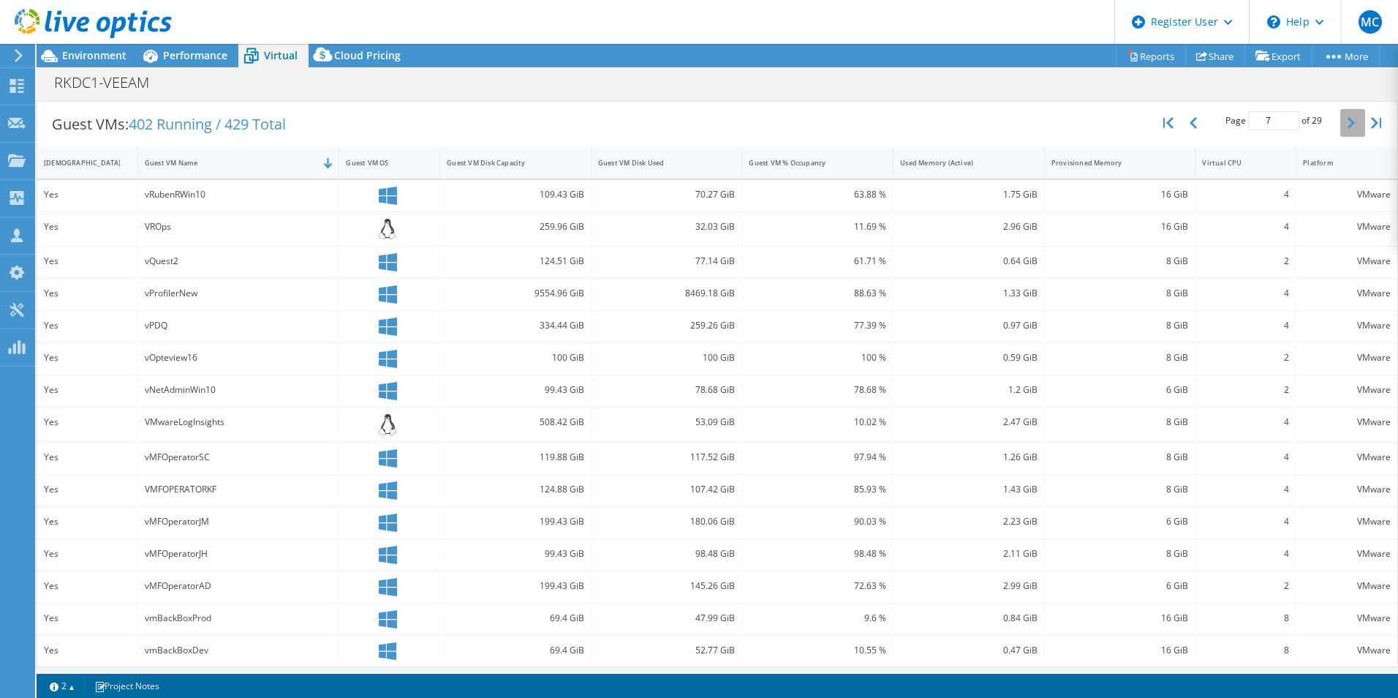
scroll to position [288, 0]
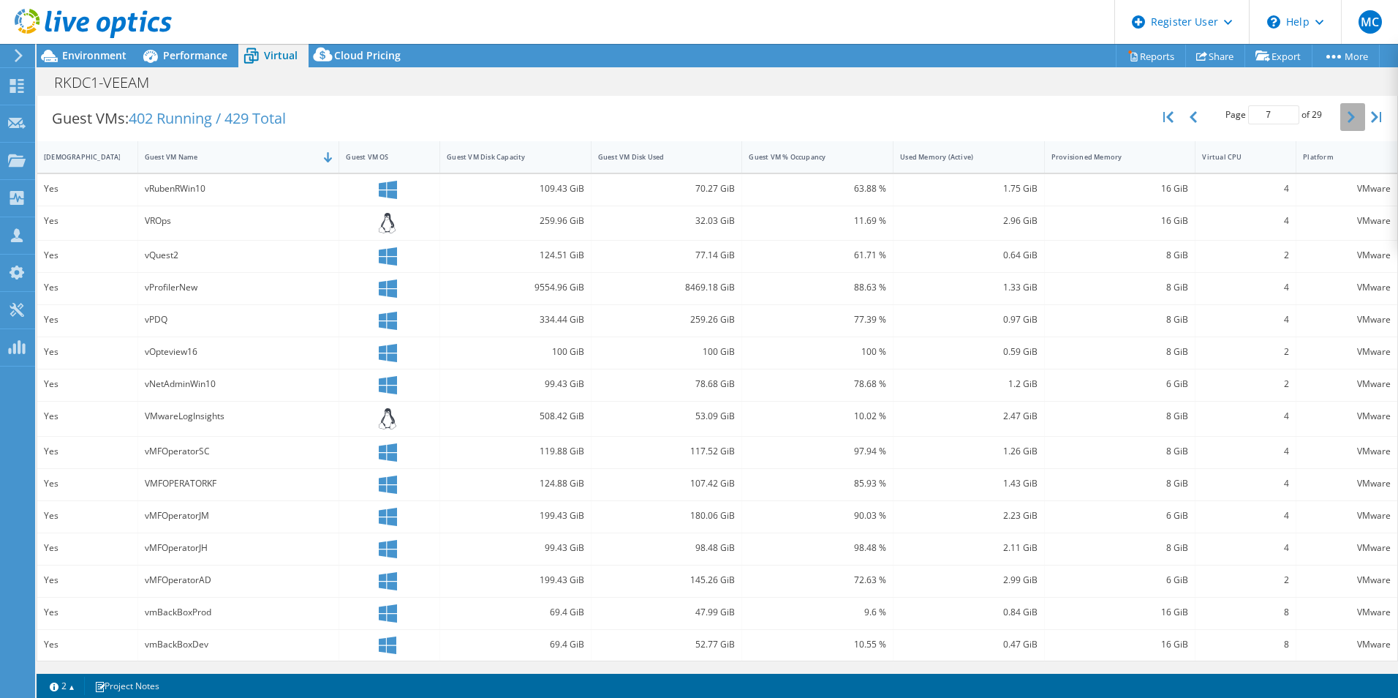
click at [1348, 115] on icon "button" at bounding box center [1351, 117] width 7 height 12
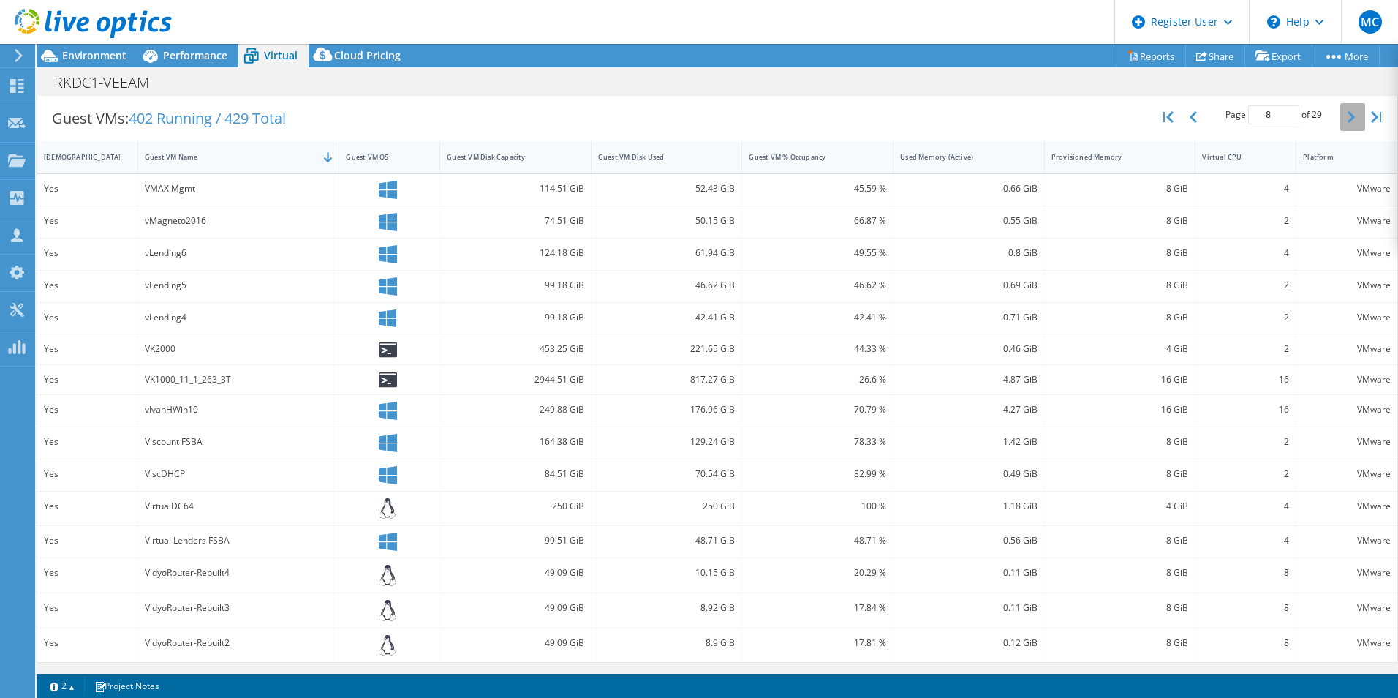
scroll to position [290, 0]
click at [1348, 115] on icon "button" at bounding box center [1351, 116] width 7 height 12
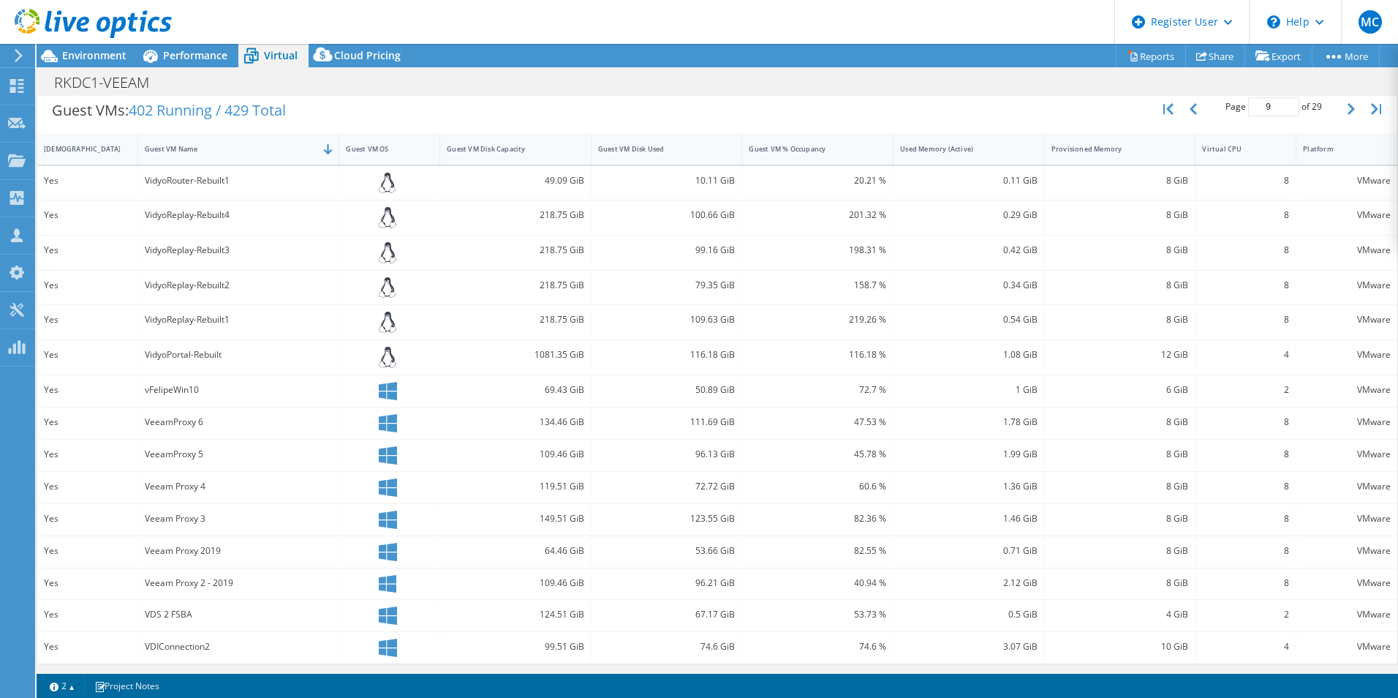
scroll to position [298, 0]
click at [1348, 105] on icon "button" at bounding box center [1351, 107] width 7 height 12
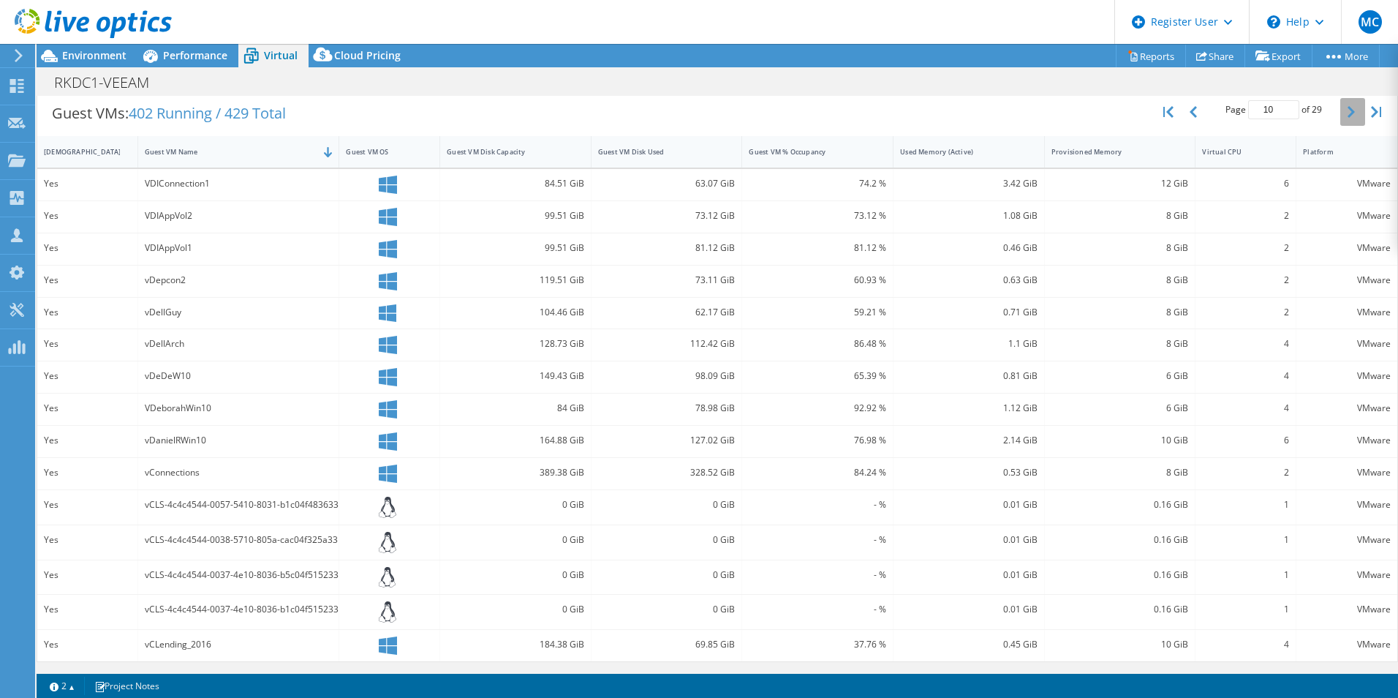
click at [1348, 106] on icon "button" at bounding box center [1351, 112] width 7 height 12
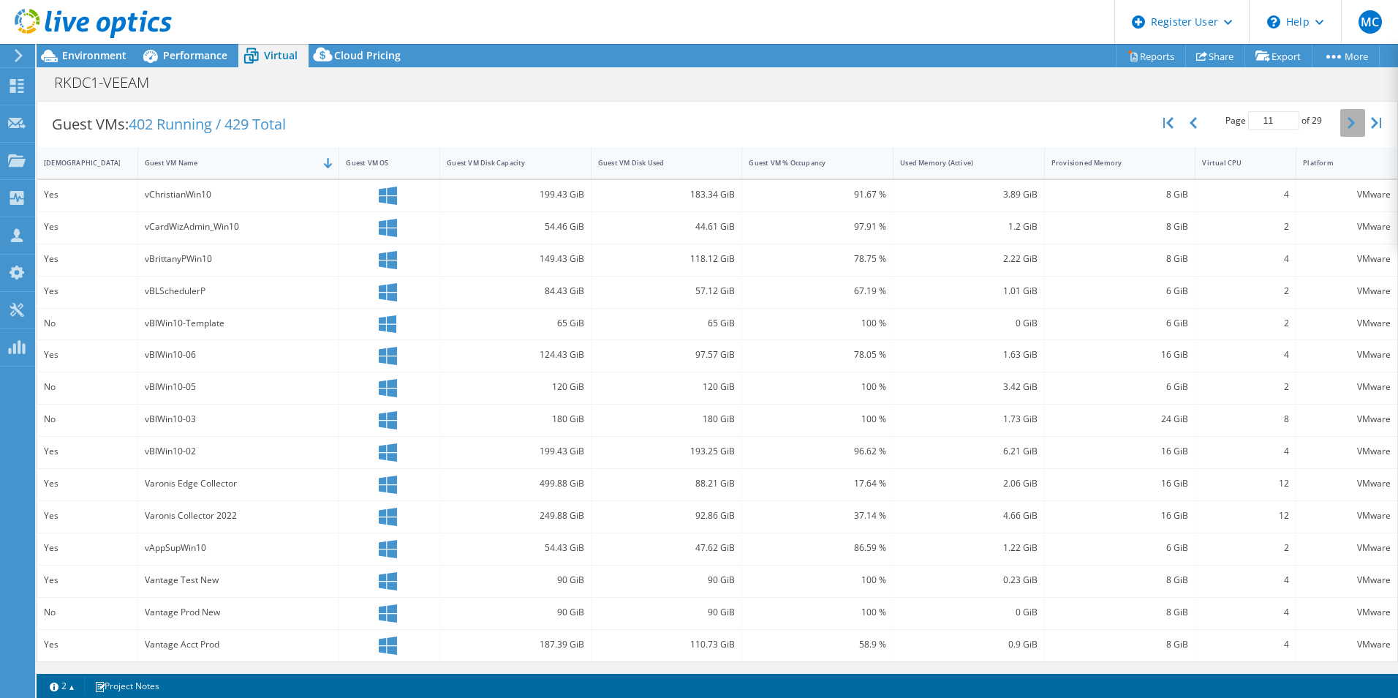
click at [1344, 105] on div "Page 11 of 29 5 rows 10 rows 20 rows 25 rows 50 rows 100 rows" at bounding box center [1273, 123] width 247 height 42
click at [1348, 121] on icon "button" at bounding box center [1351, 123] width 7 height 12
type input "12"
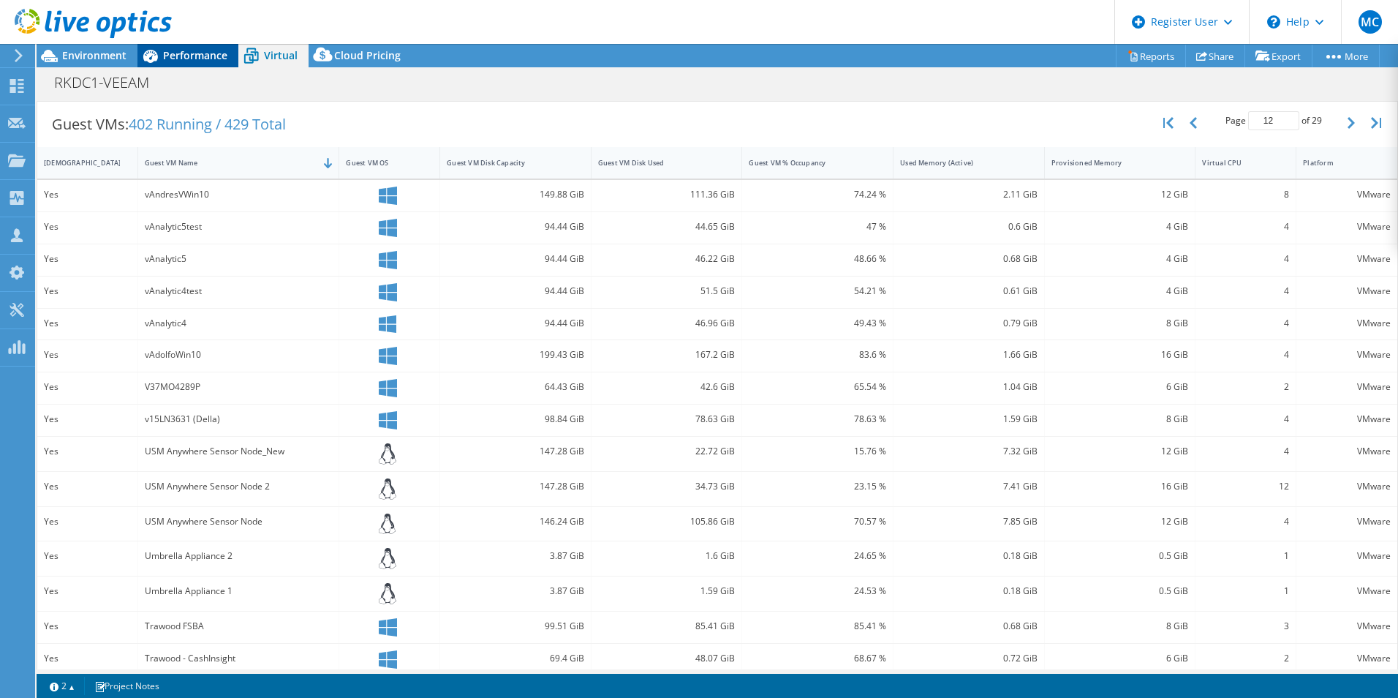
click at [174, 59] on span "Performance" at bounding box center [195, 55] width 64 height 14
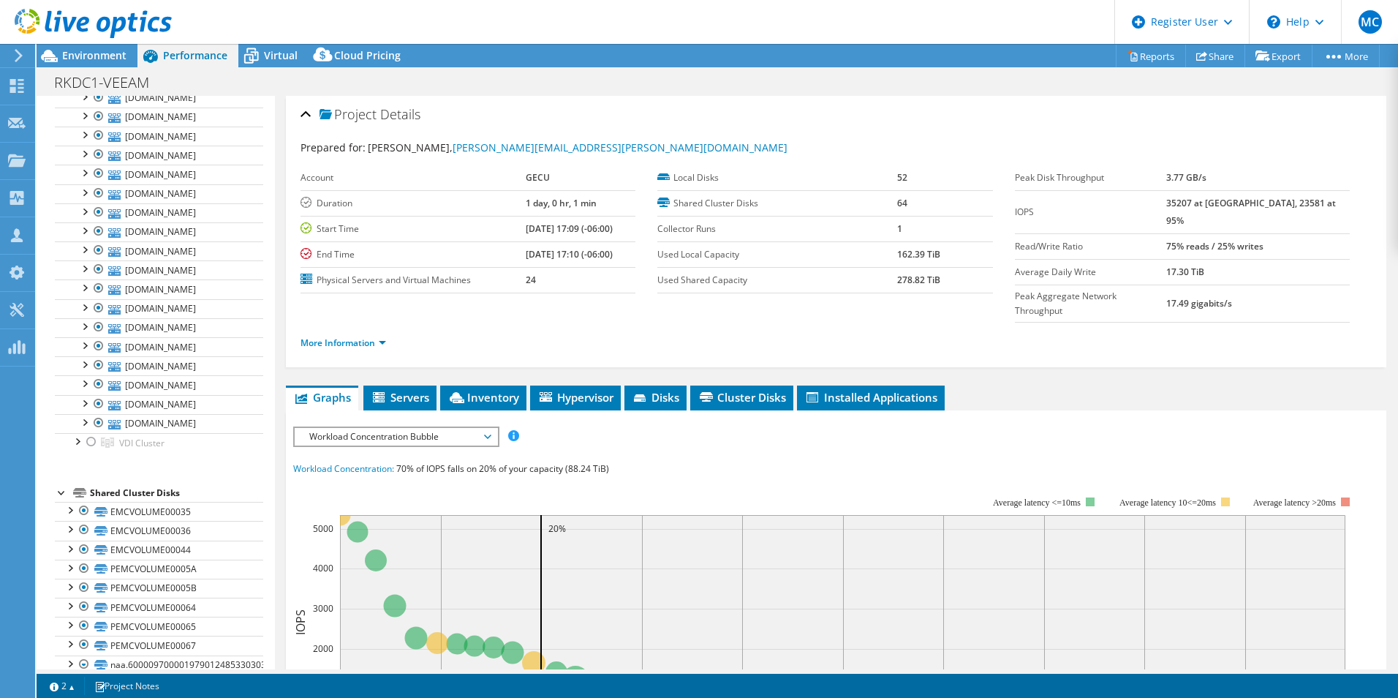
scroll to position [0, 0]
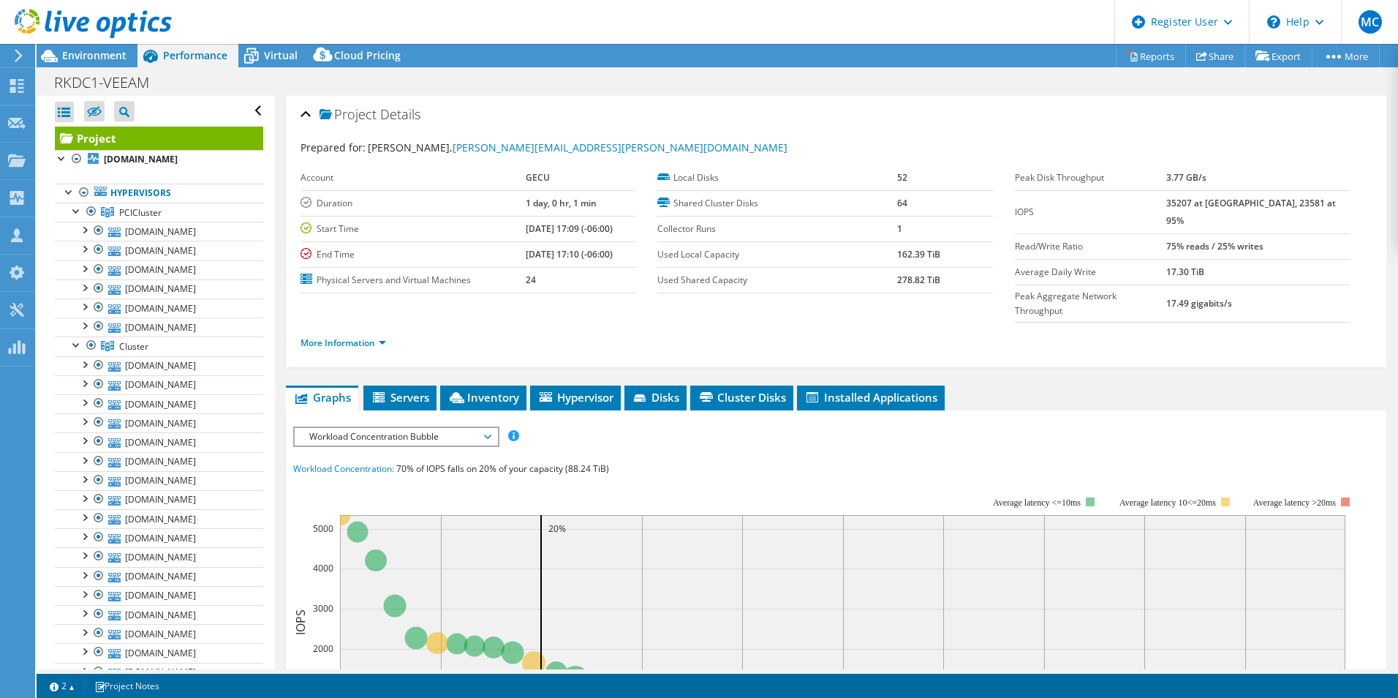
click at [1112, 419] on div "IOPS Disk Throughput IO Size Latency Queue Depth CPU Percentage Memory Page Fau…" at bounding box center [836, 693] width 1086 height 549
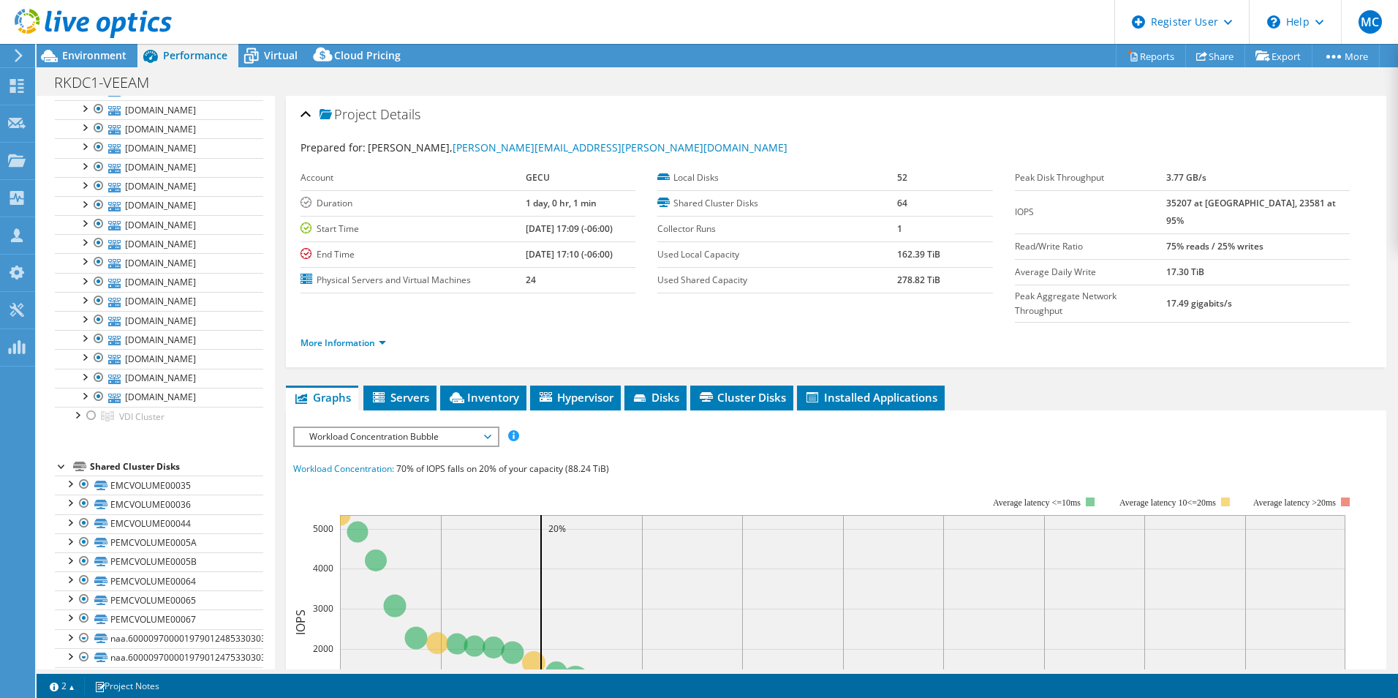
scroll to position [293, 0]
click at [1178, 426] on div "IOPS Disk Throughput IO Size Latency Queue Depth CPU Percentage Memory Page Fau…" at bounding box center [836, 436] width 1086 height 20
click at [739, 390] on span "Cluster Disks" at bounding box center [742, 397] width 88 height 15
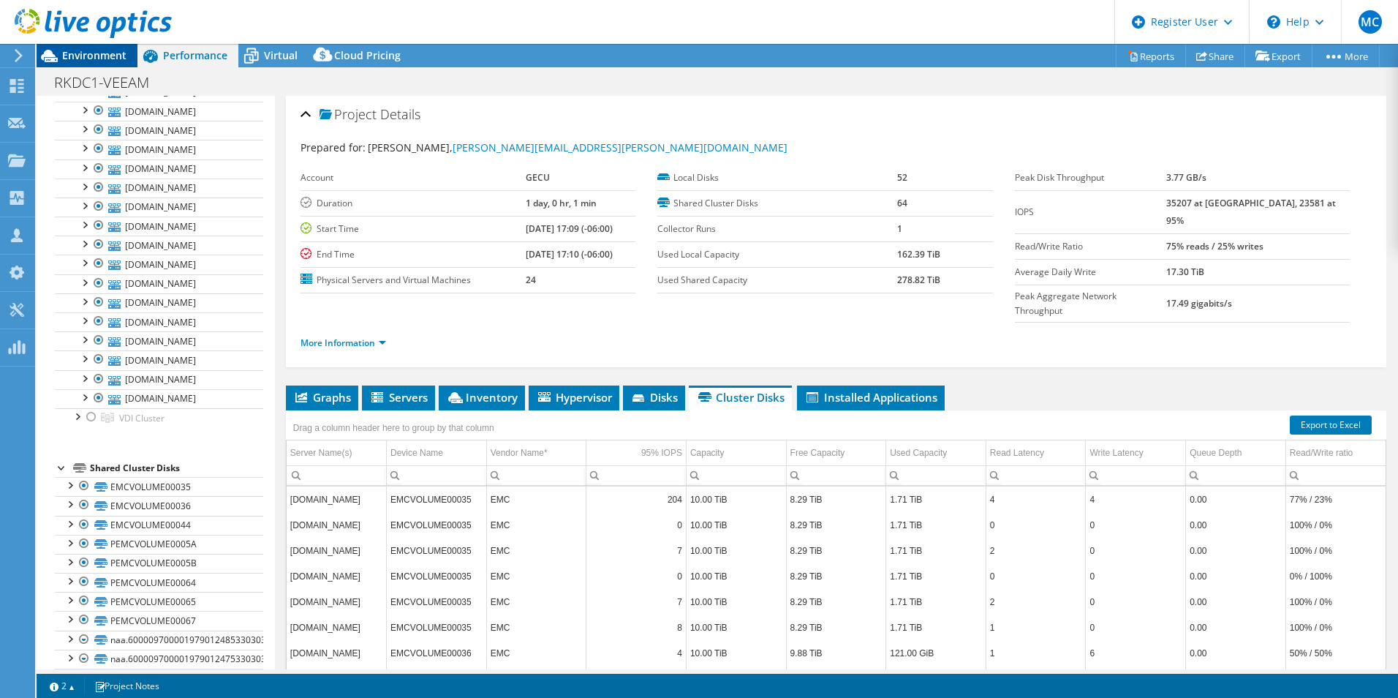
click at [97, 59] on span "Environment" at bounding box center [94, 55] width 64 height 14
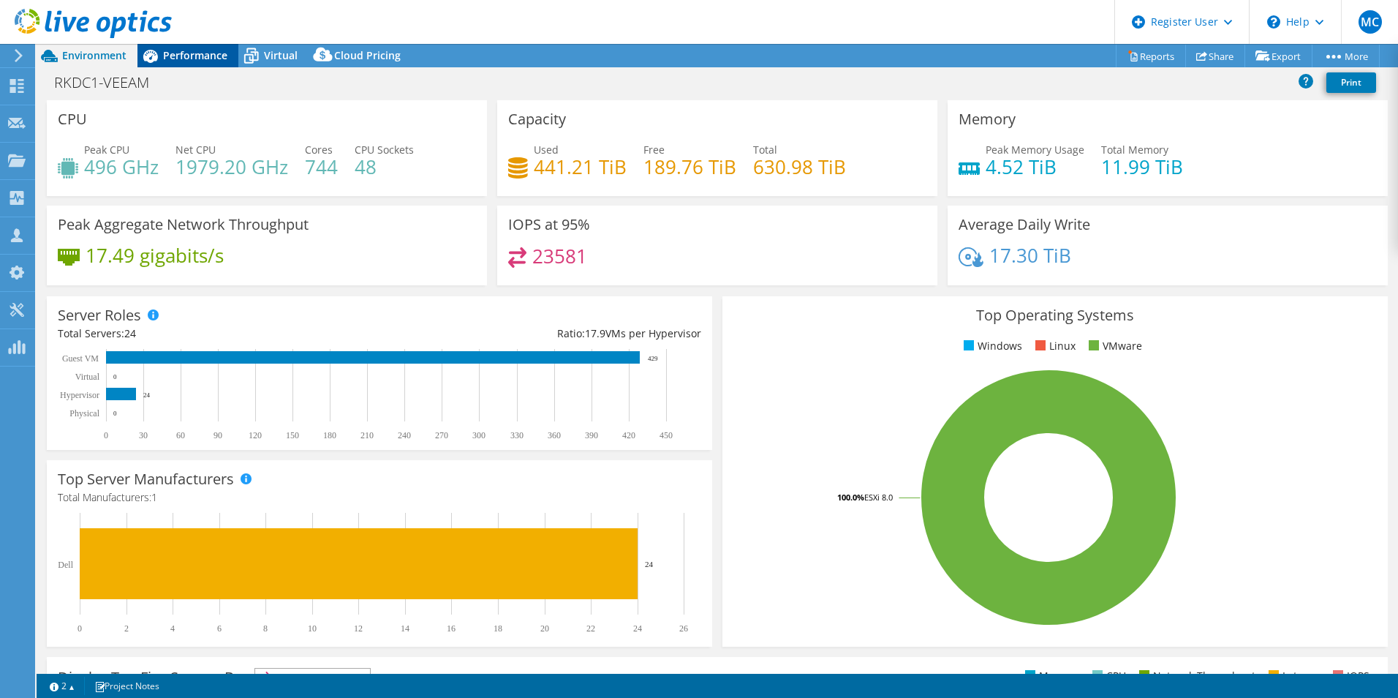
click at [170, 52] on span "Performance" at bounding box center [195, 55] width 64 height 14
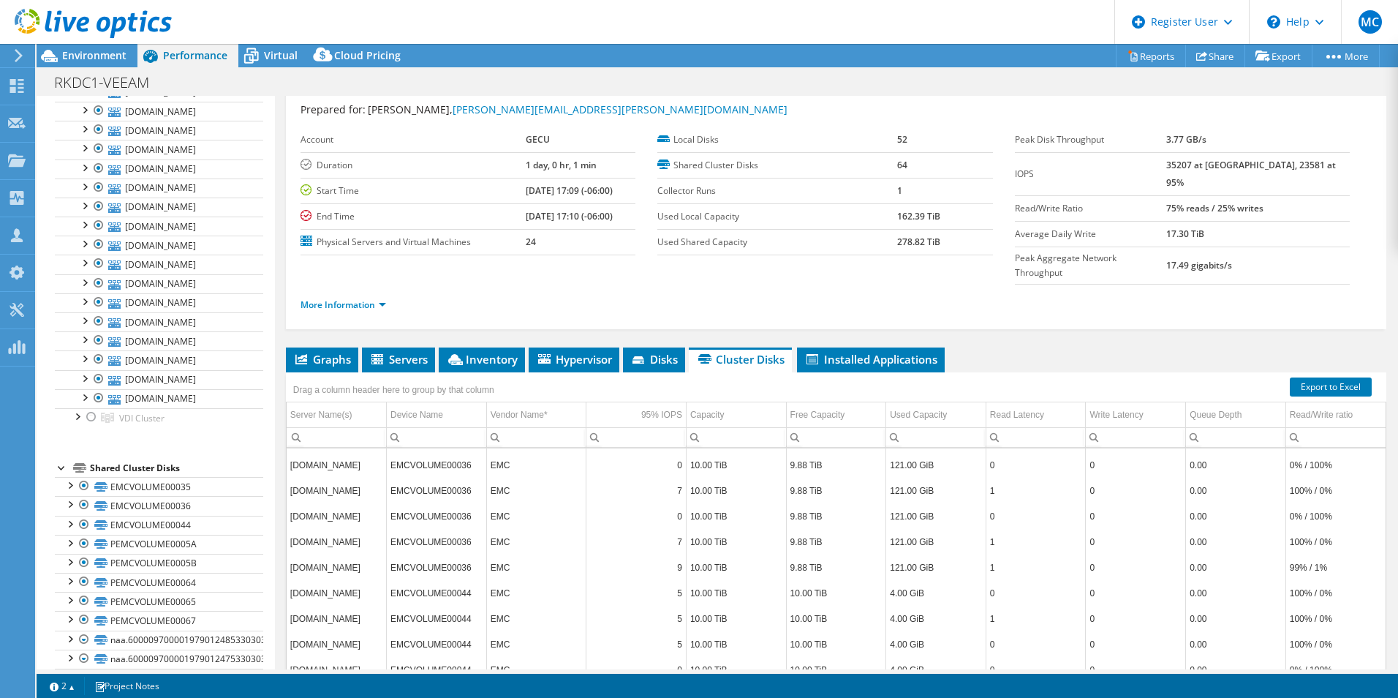
scroll to position [0, 0]
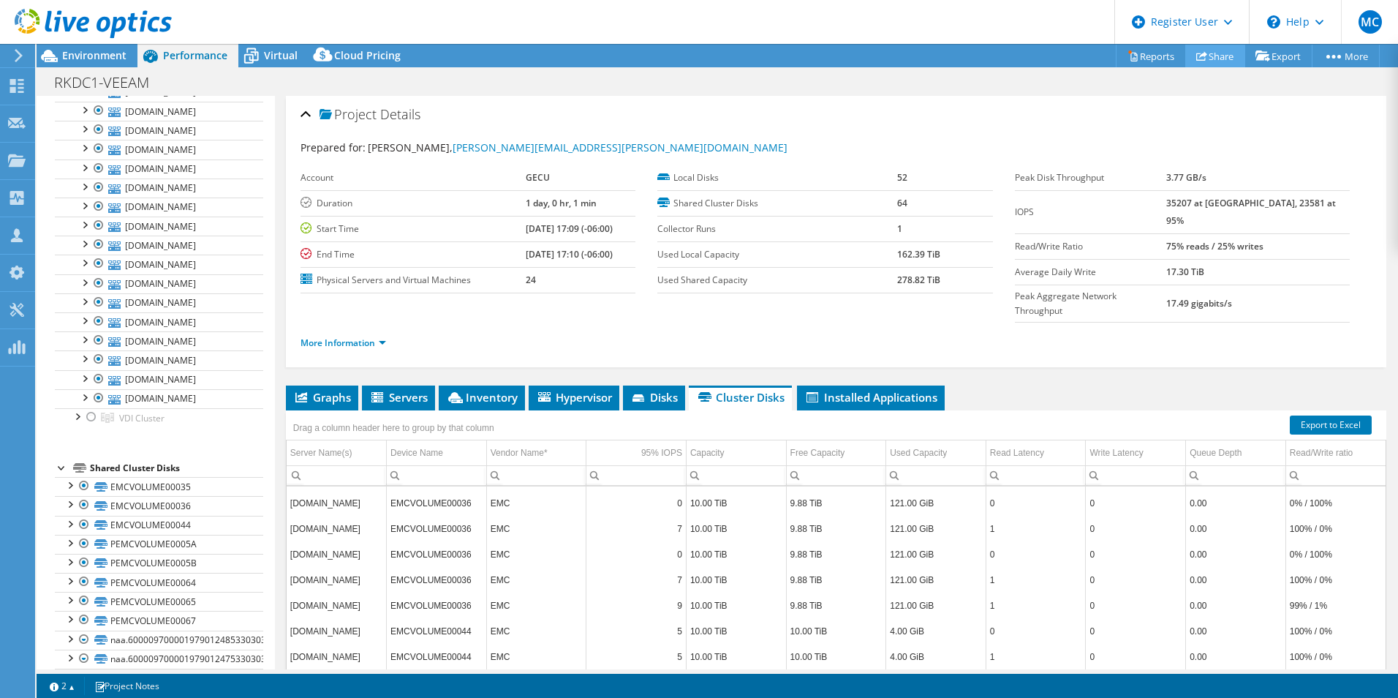
click at [1210, 58] on link "Share" at bounding box center [1216, 56] width 60 height 23
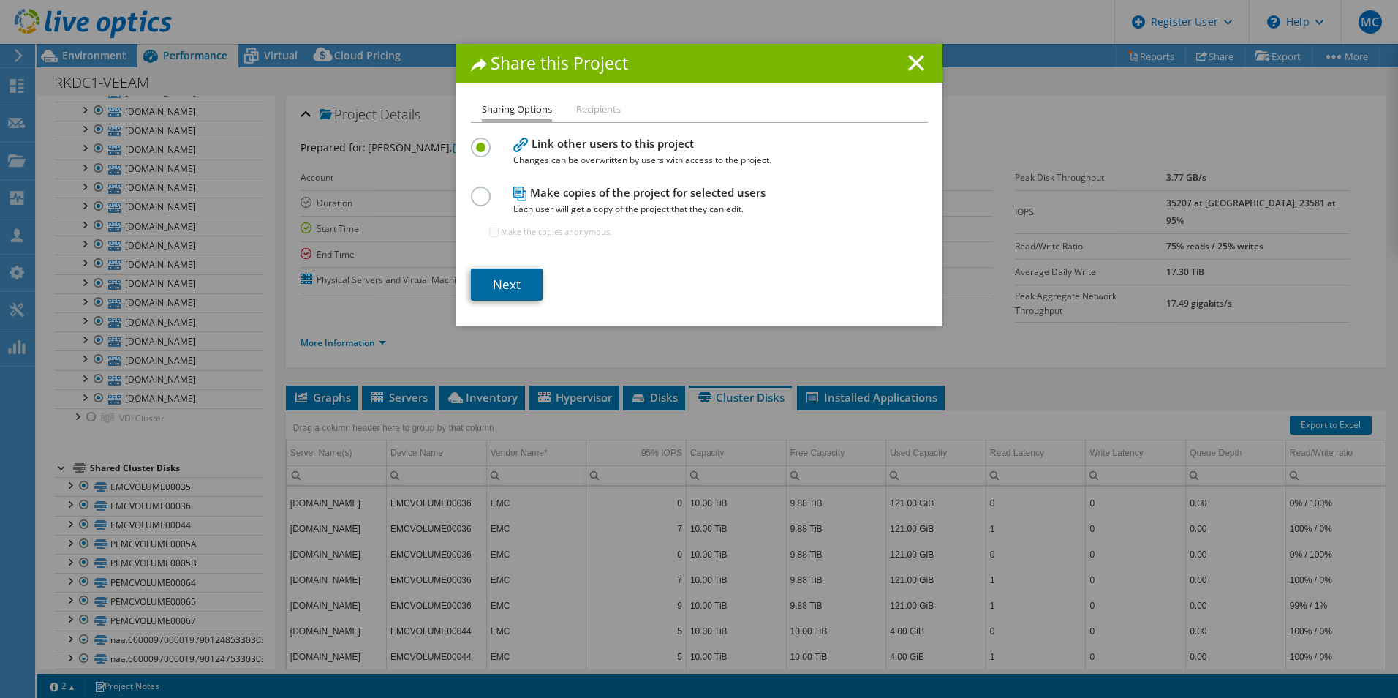
click at [494, 291] on link "Next" at bounding box center [507, 284] width 72 height 32
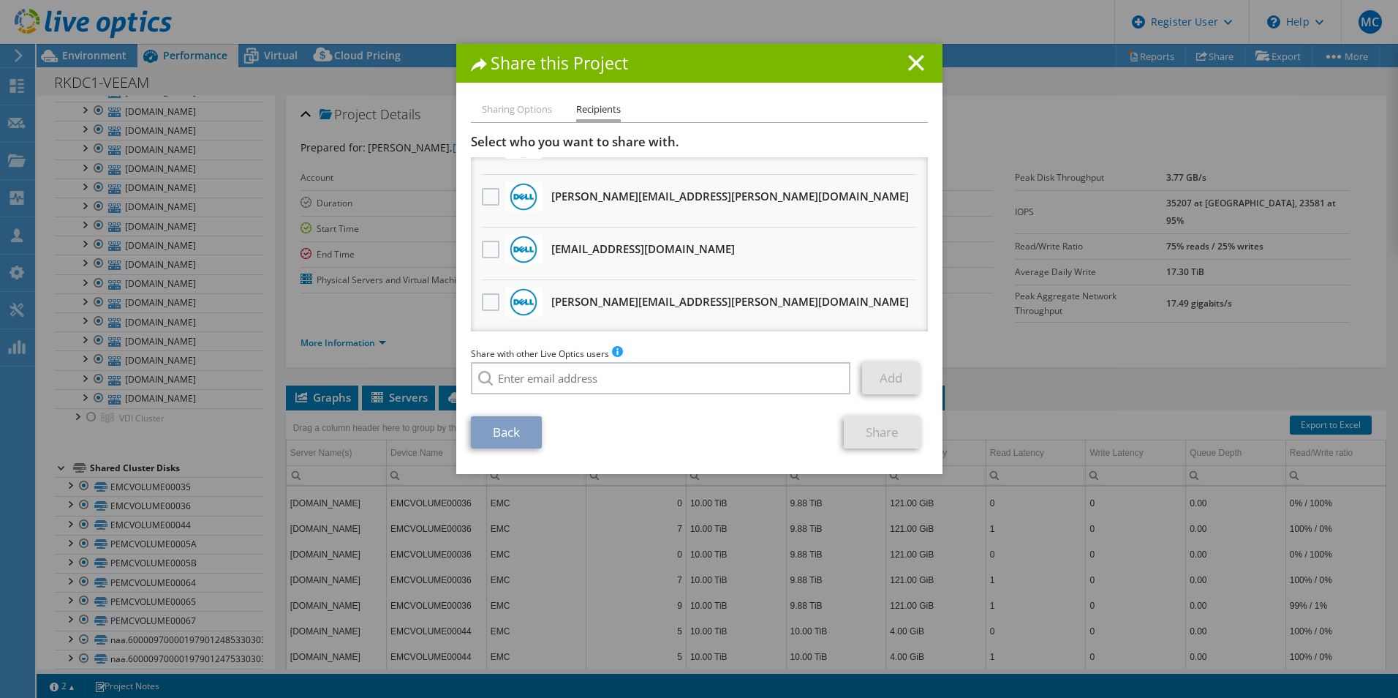
scroll to position [585, 0]
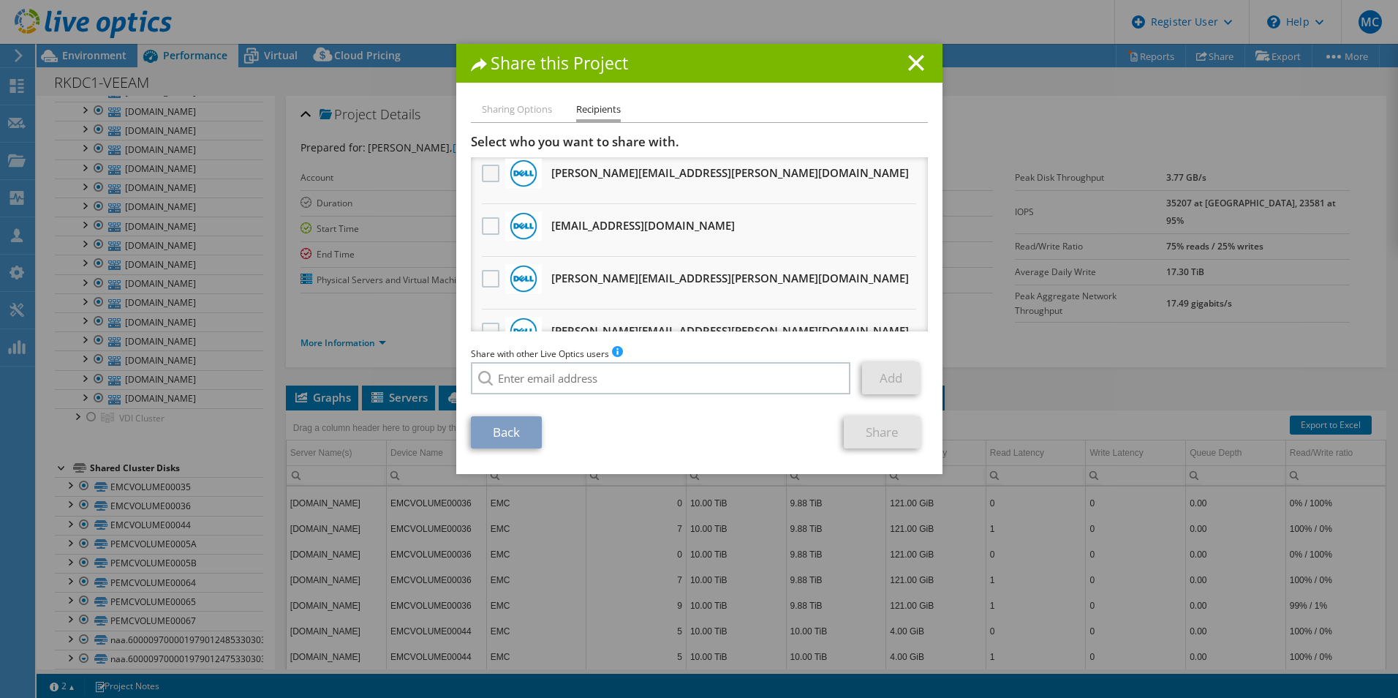
click at [482, 168] on label at bounding box center [492, 174] width 21 height 18
click at [0, 0] on input "checkbox" at bounding box center [0, 0] width 0 height 0
click at [873, 437] on link "Share" at bounding box center [882, 432] width 77 height 32
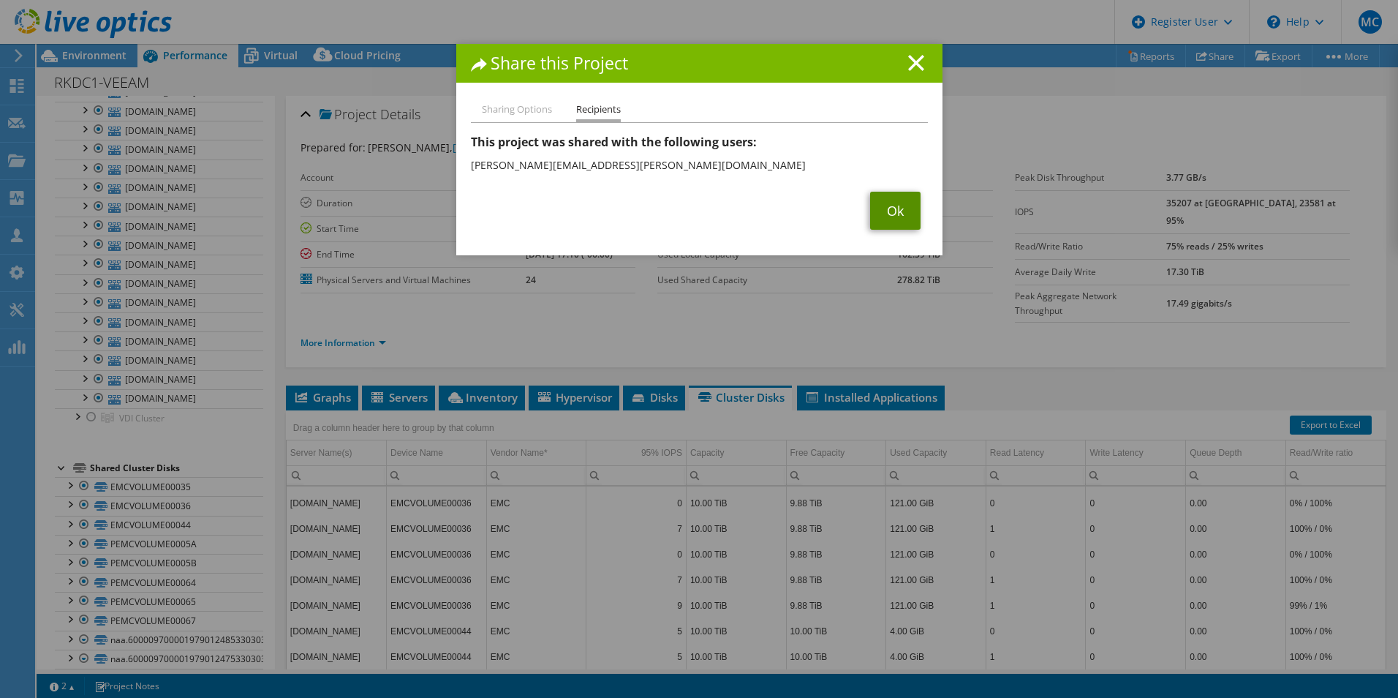
click at [889, 211] on link "Ok" at bounding box center [895, 211] width 50 height 38
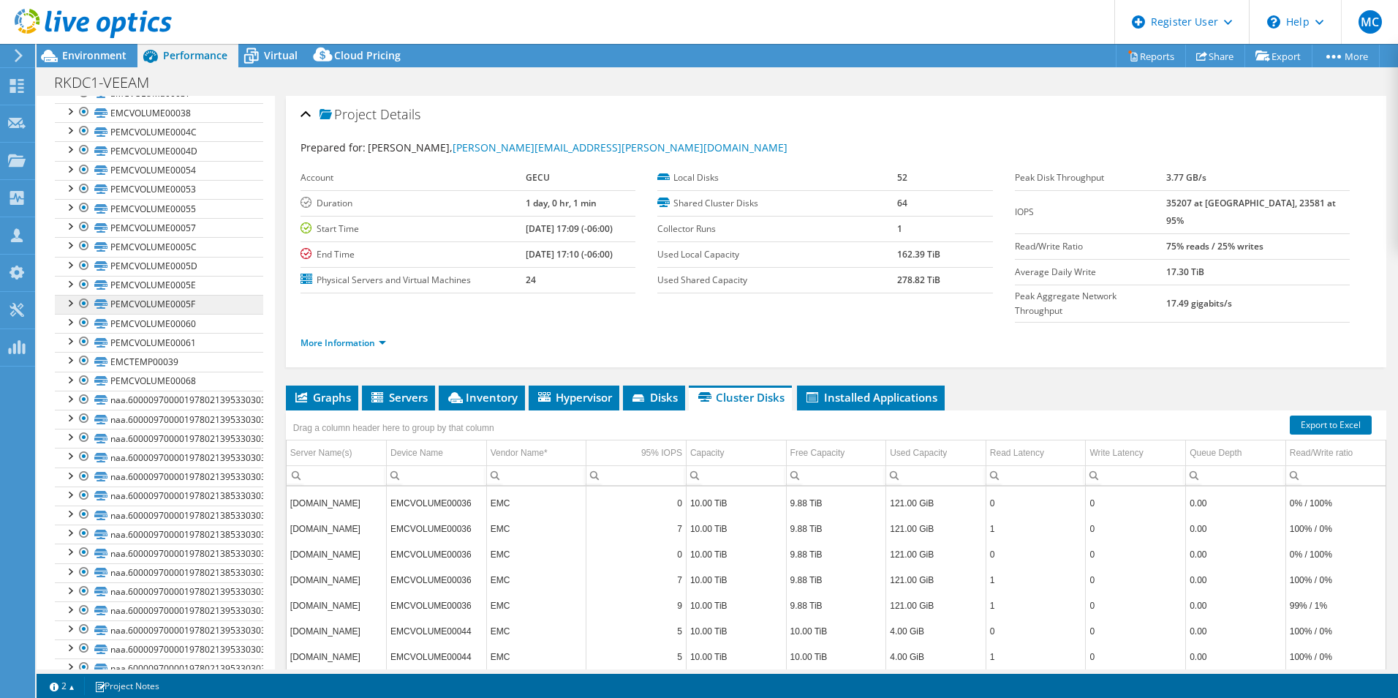
scroll to position [1024, 0]
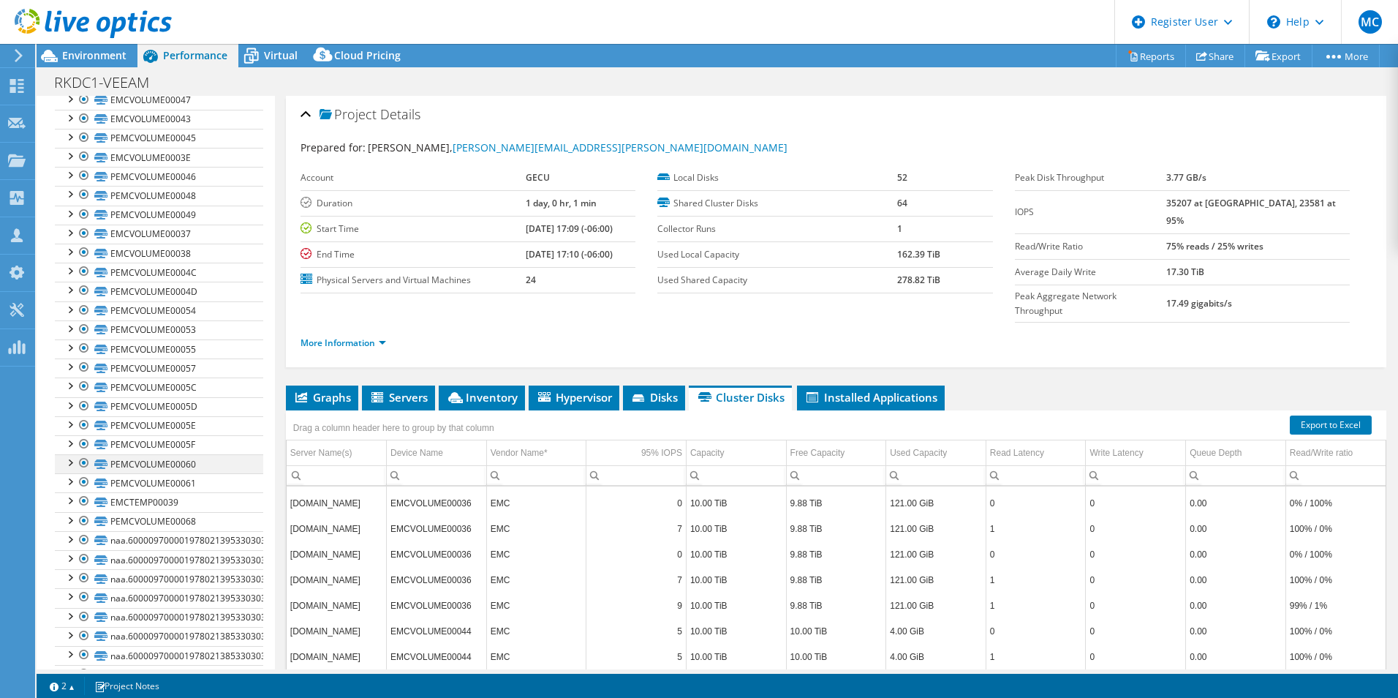
click at [74, 459] on div at bounding box center [69, 461] width 15 height 15
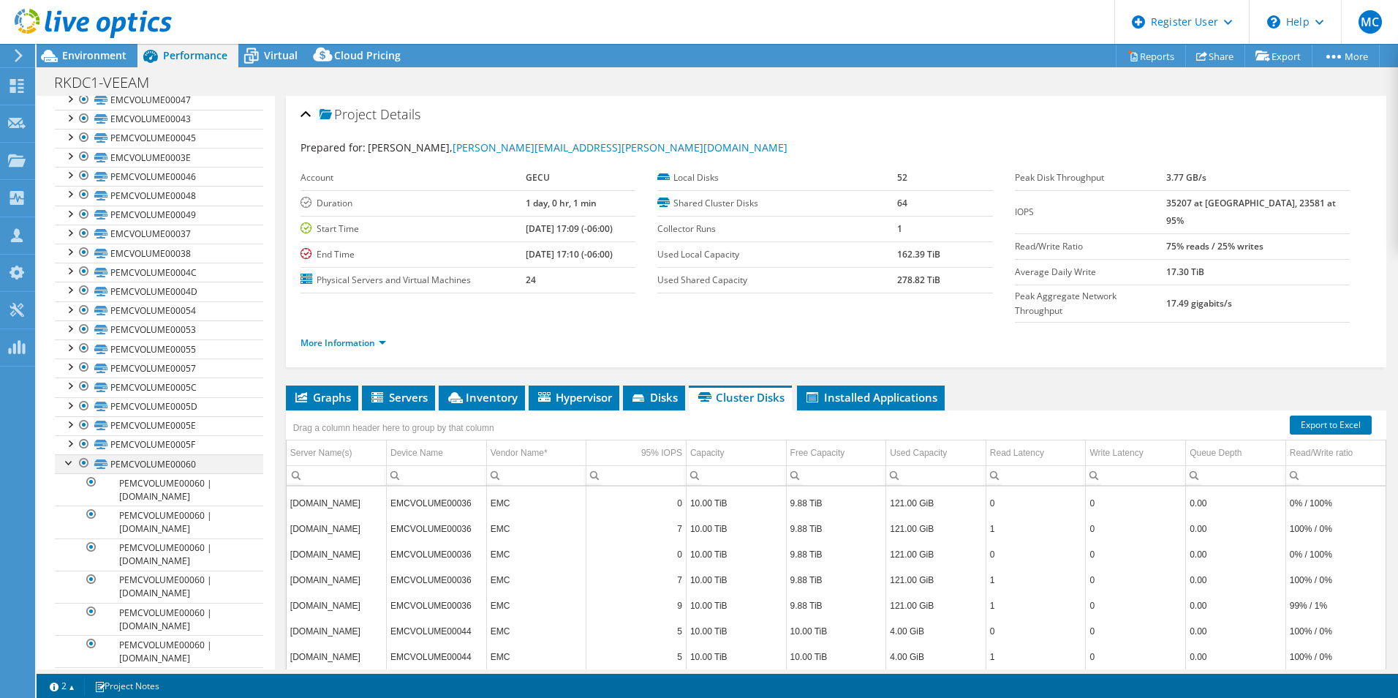
click at [74, 459] on div at bounding box center [69, 461] width 15 height 15
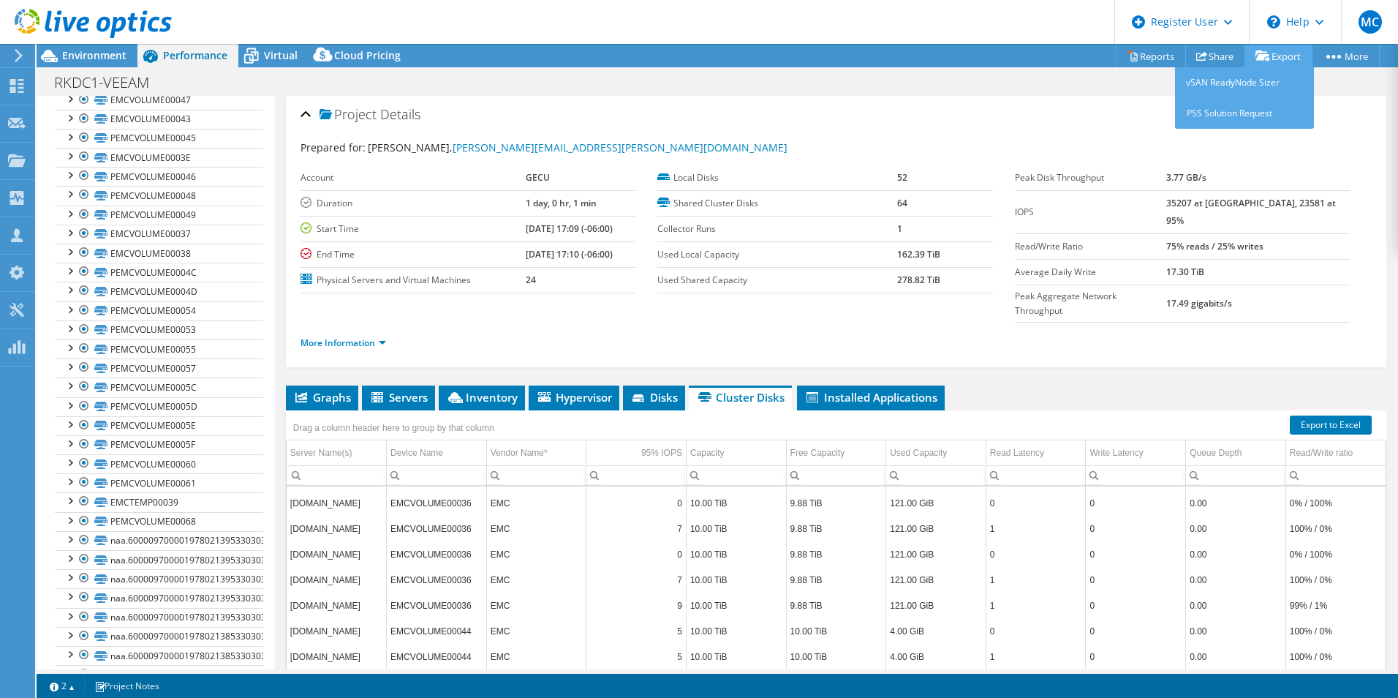
click at [1265, 52] on icon at bounding box center [1263, 55] width 15 height 11
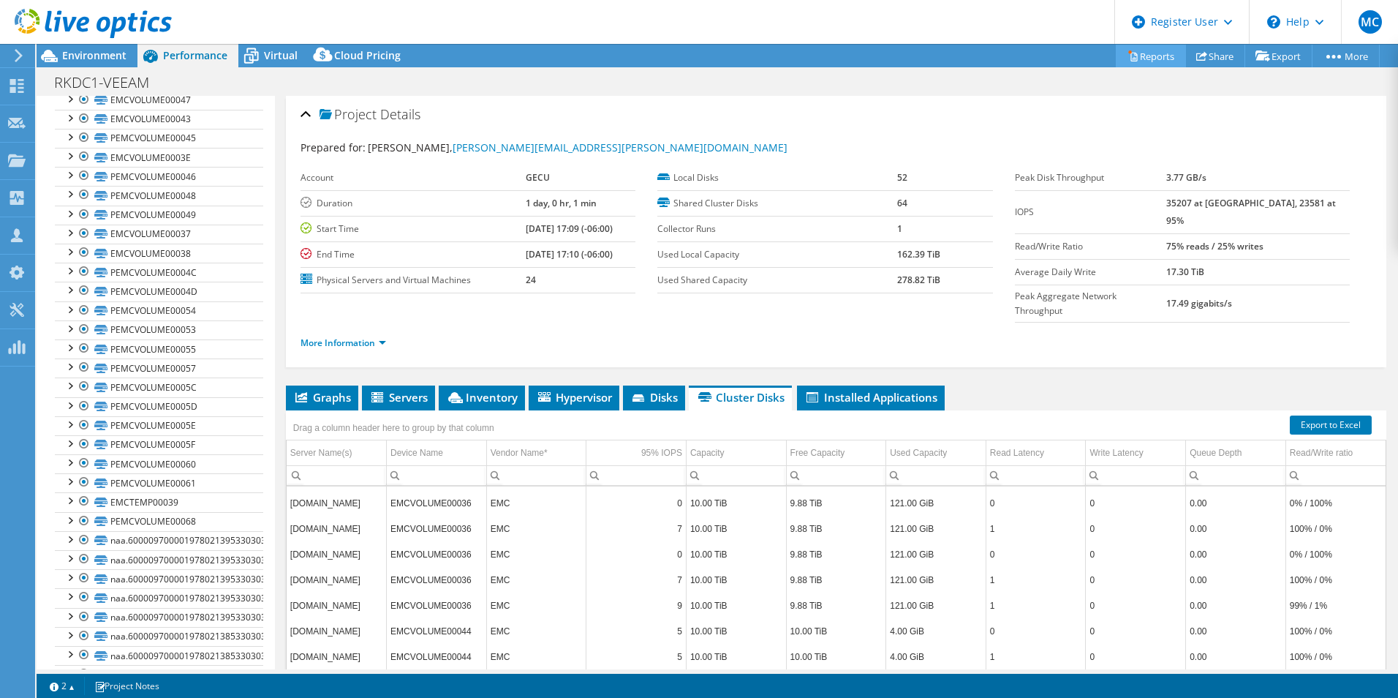
click at [1153, 57] on link "Reports" at bounding box center [1151, 56] width 70 height 23
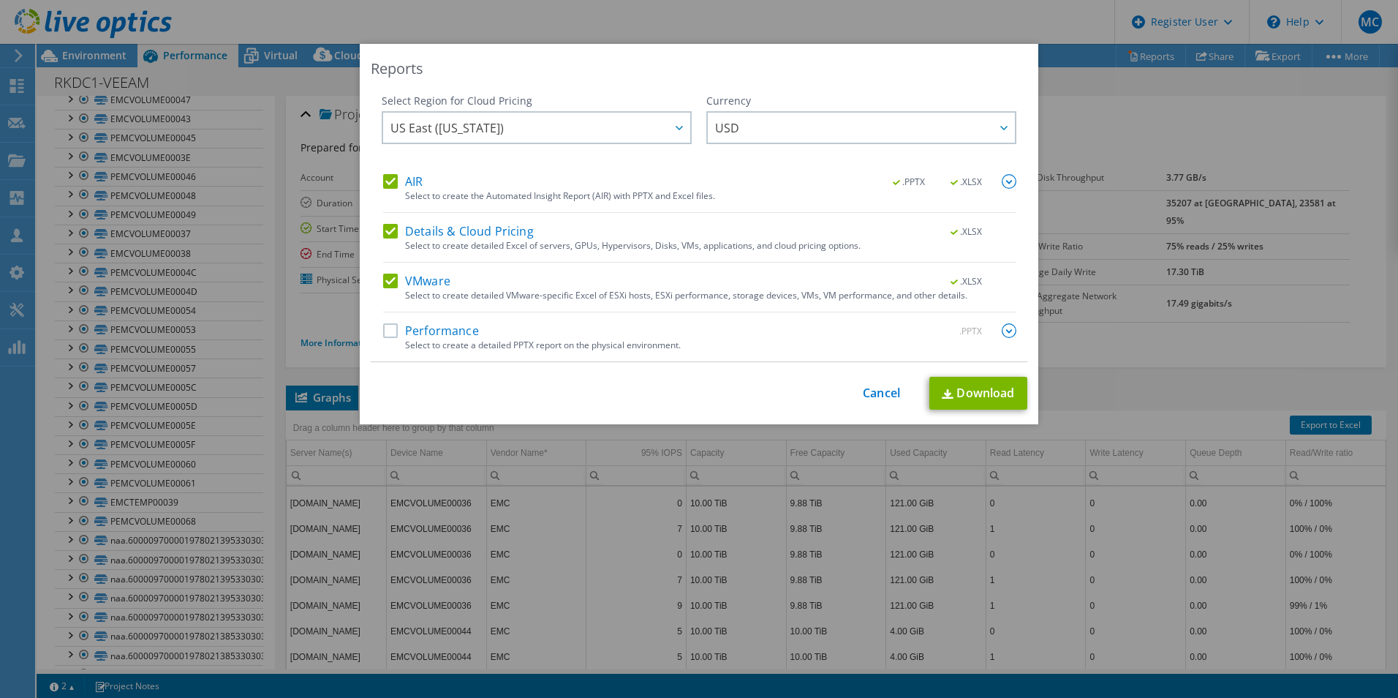
click at [384, 181] on label "AIR" at bounding box center [402, 181] width 39 height 15
click at [0, 0] on input "AIR" at bounding box center [0, 0] width 0 height 0
click at [385, 234] on label "Details & Cloud Pricing" at bounding box center [458, 231] width 151 height 15
click at [0, 0] on input "Details & Cloud Pricing" at bounding box center [0, 0] width 0 height 0
click at [995, 394] on link "Download" at bounding box center [979, 393] width 98 height 33
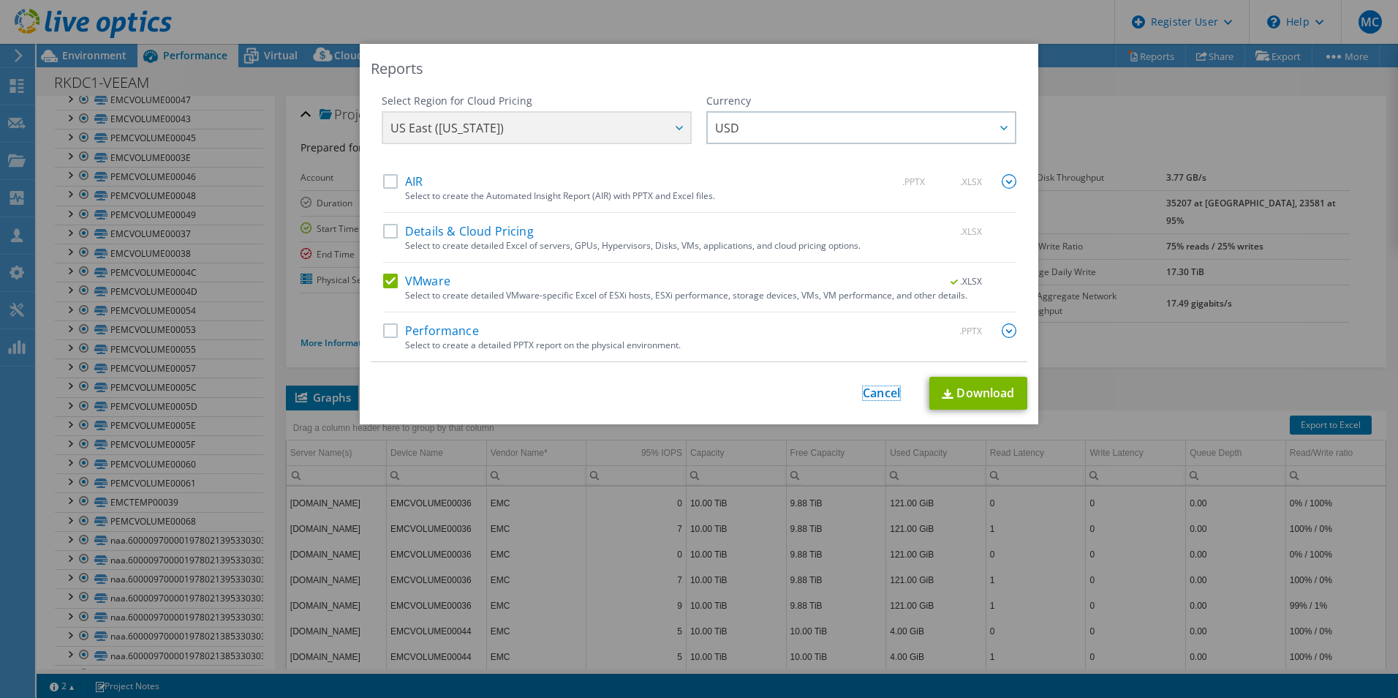
drag, startPoint x: 887, startPoint y: 397, endPoint x: 880, endPoint y: 402, distance: 8.5
click at [887, 397] on link "Cancel" at bounding box center [881, 393] width 37 height 14
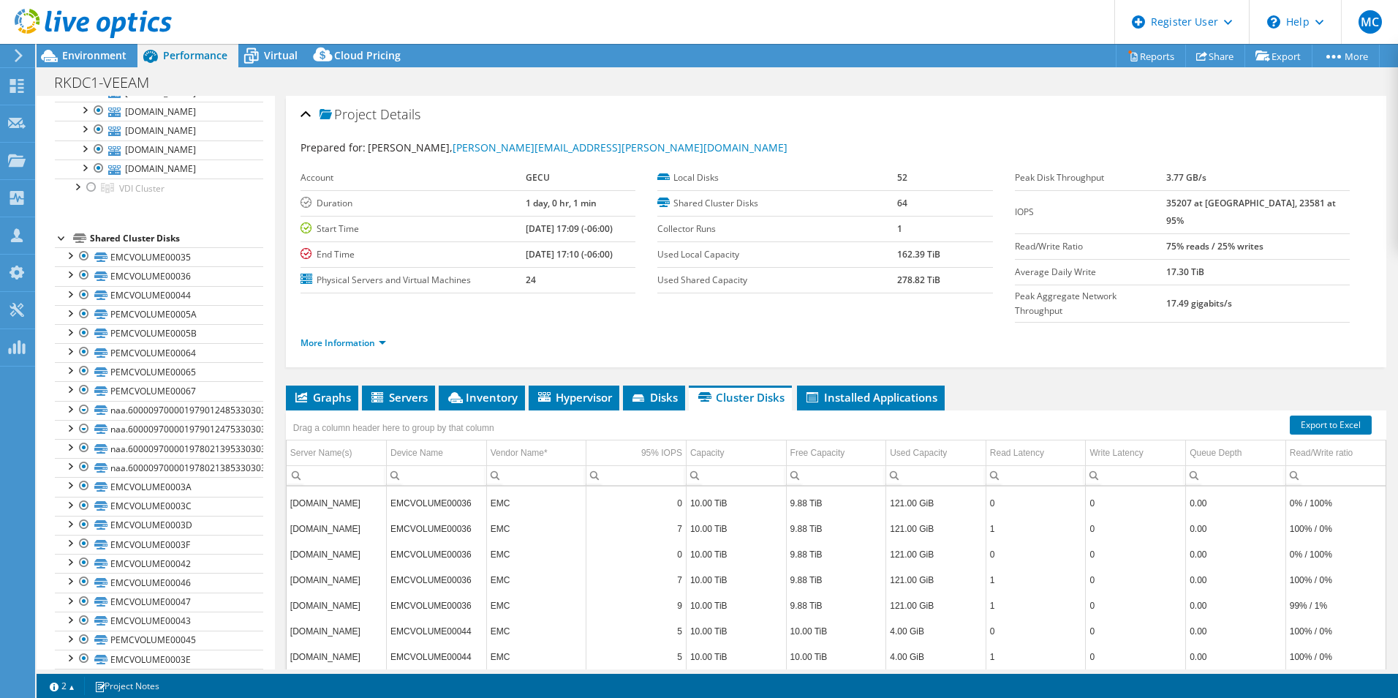
scroll to position [10, 0]
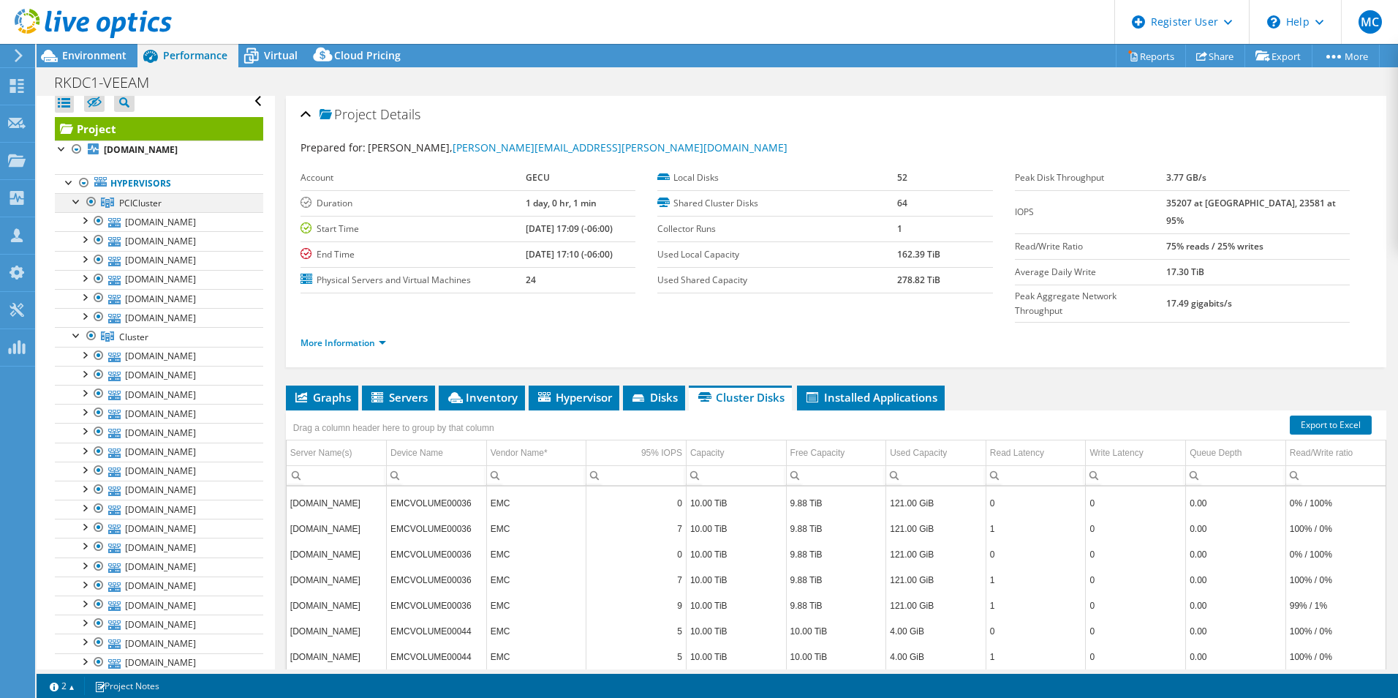
click at [70, 205] on li "PCICluster [DOMAIN_NAME] EMCVOLUME00035 EMCVOLUME00036" at bounding box center [159, 260] width 208 height 134
click at [72, 204] on div at bounding box center [76, 200] width 15 height 15
click at [75, 222] on div at bounding box center [76, 219] width 15 height 15
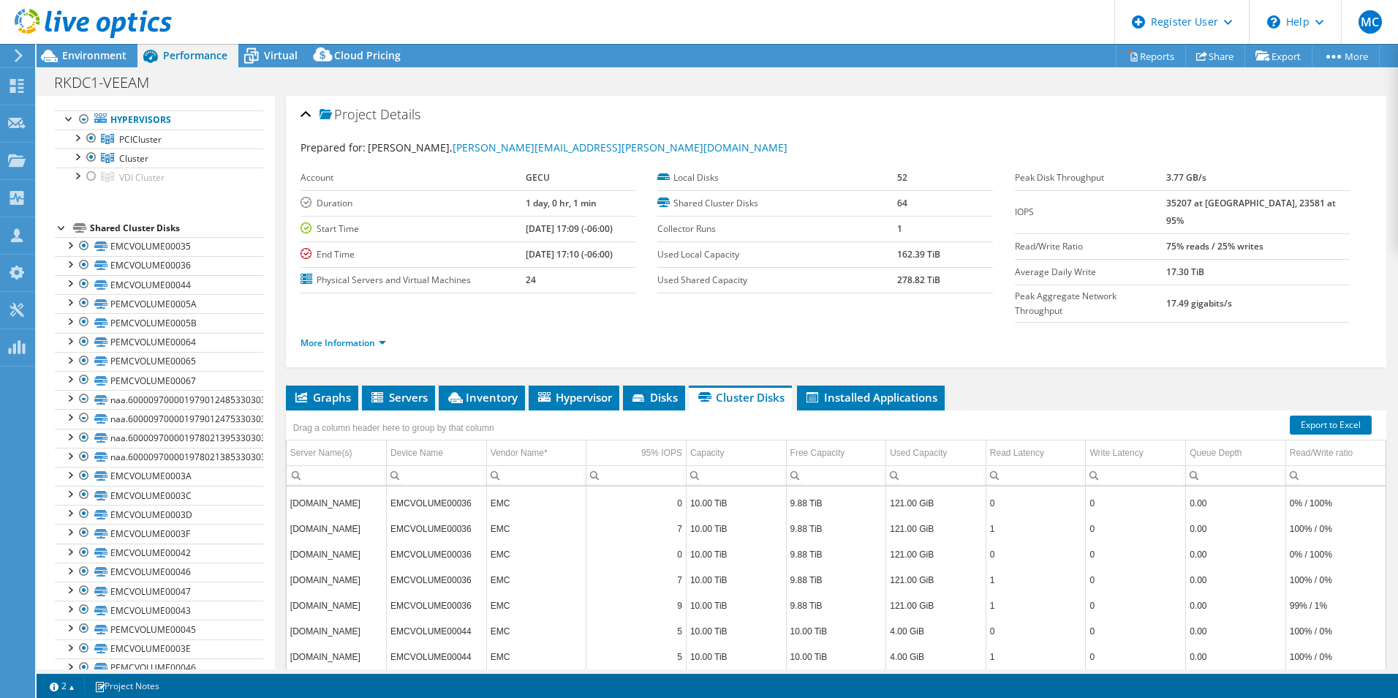
scroll to position [0, 0]
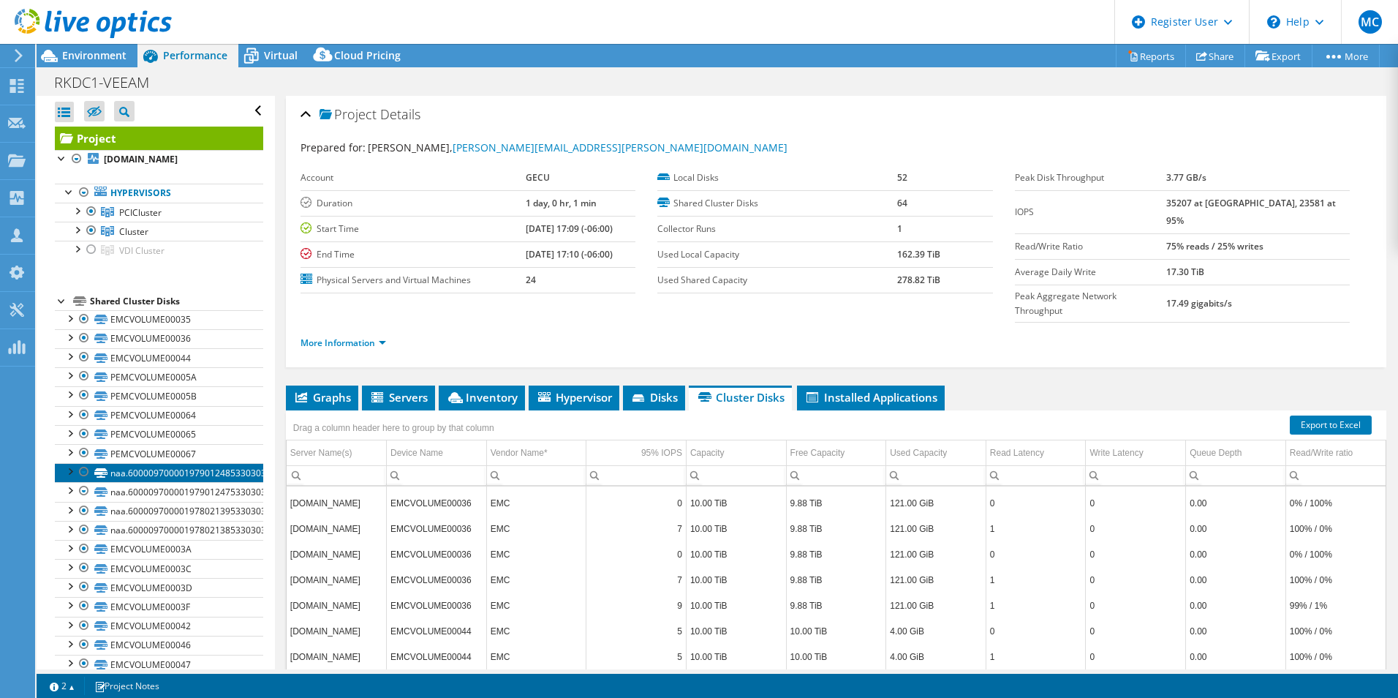
click at [234, 466] on link "naa.60000970000197901248533030303031" at bounding box center [159, 472] width 208 height 19
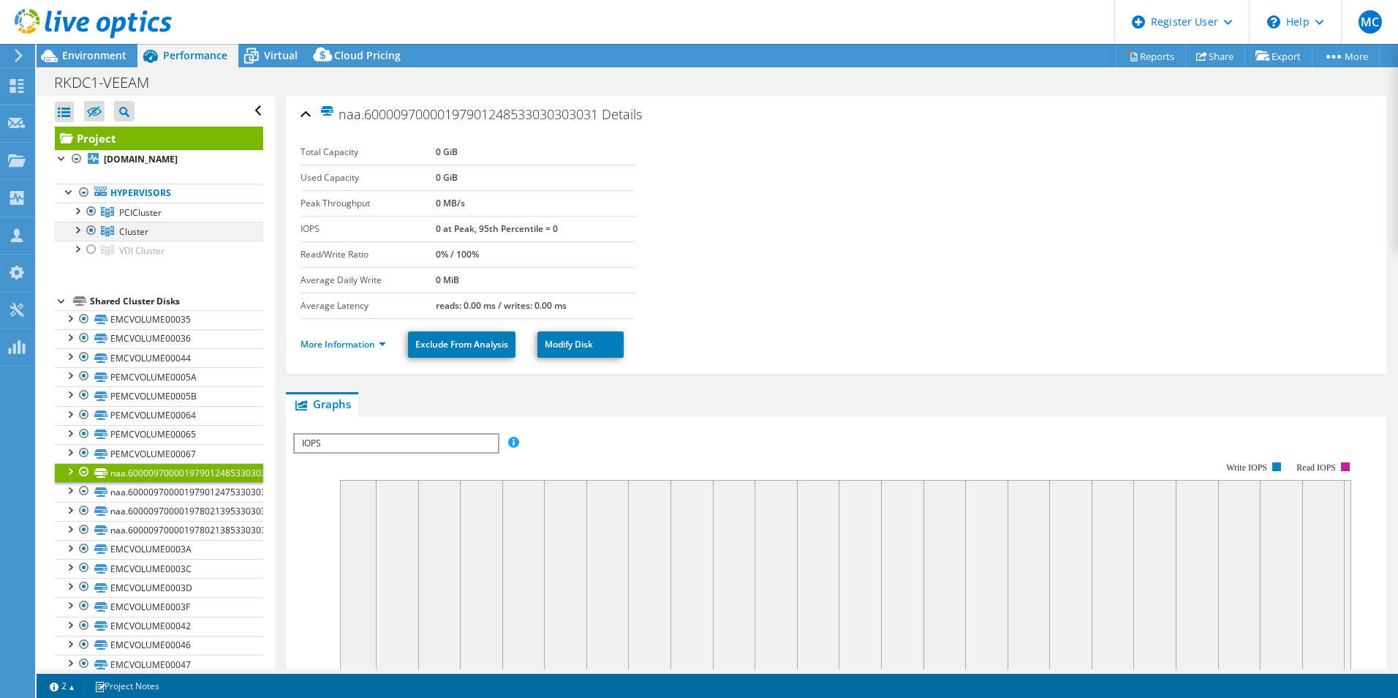
click at [76, 233] on div at bounding box center [76, 229] width 15 height 15
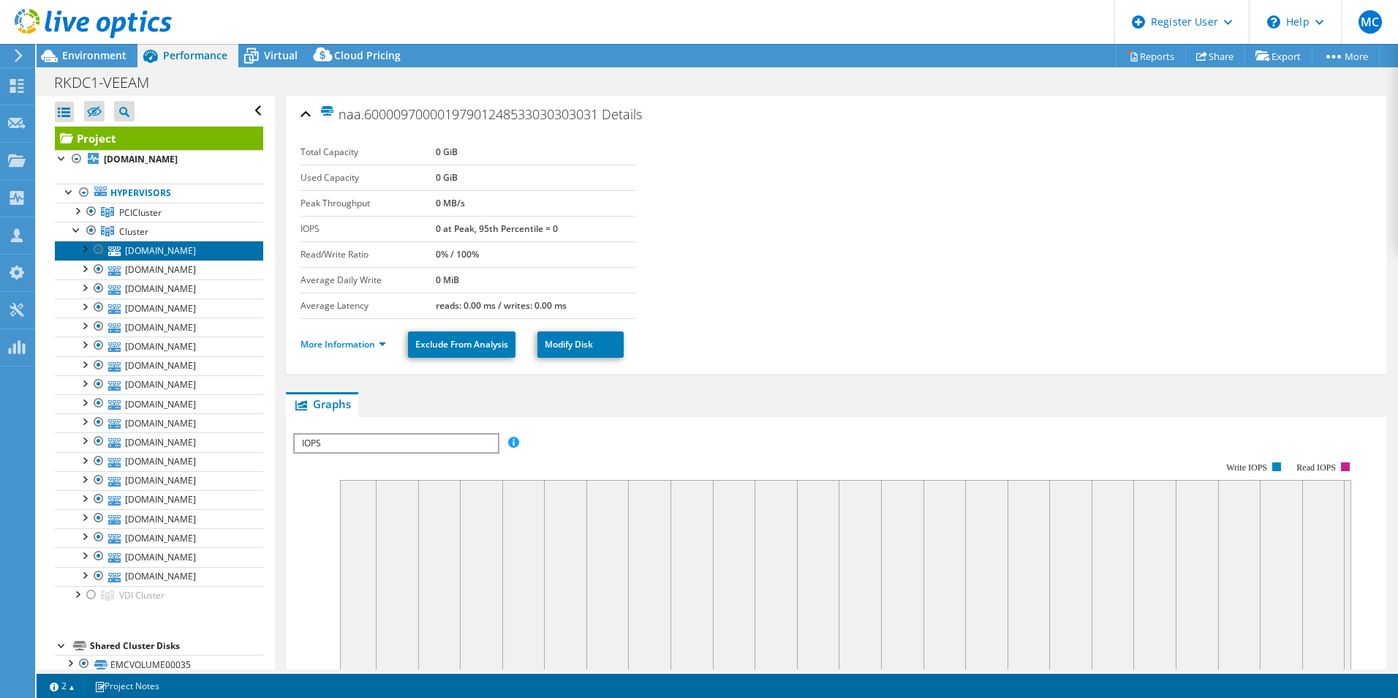
click at [157, 252] on link "[DOMAIN_NAME]" at bounding box center [159, 250] width 208 height 19
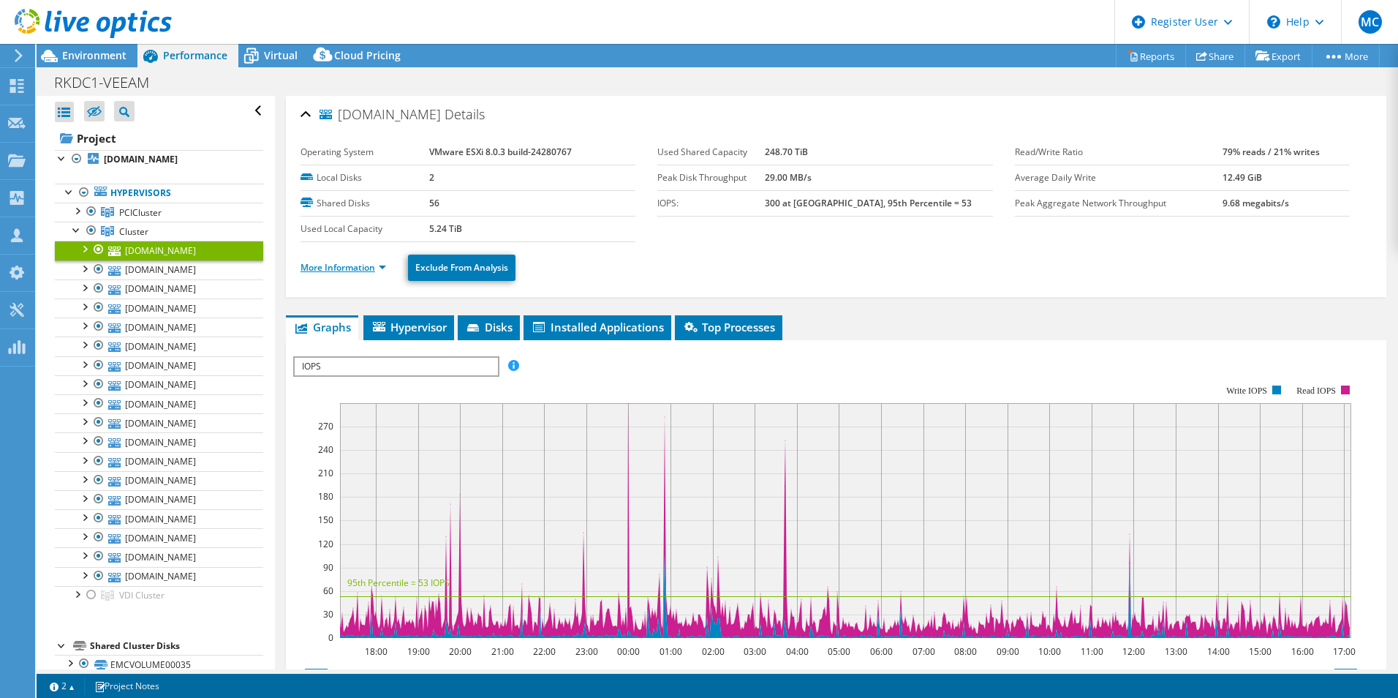
click at [361, 272] on link "More Information" at bounding box center [344, 267] width 86 height 12
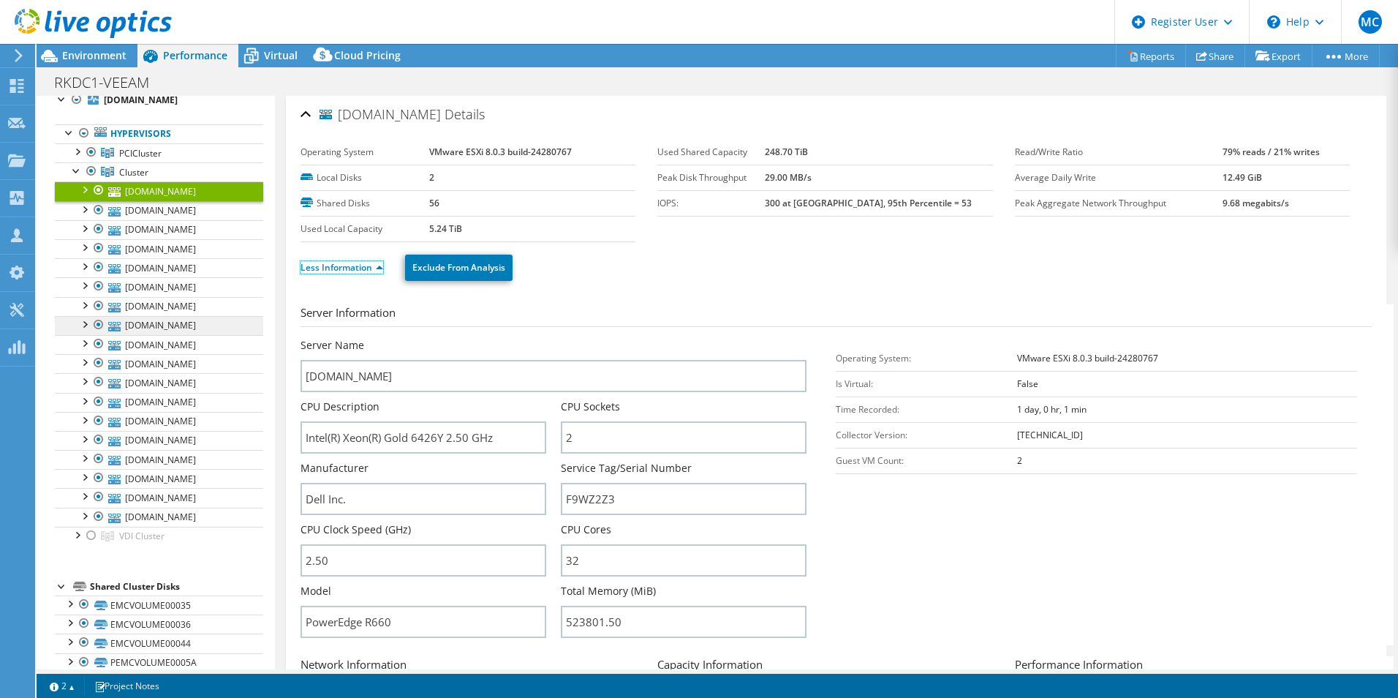
scroll to position [73, 0]
